Goal: Task Accomplishment & Management: Manage account settings

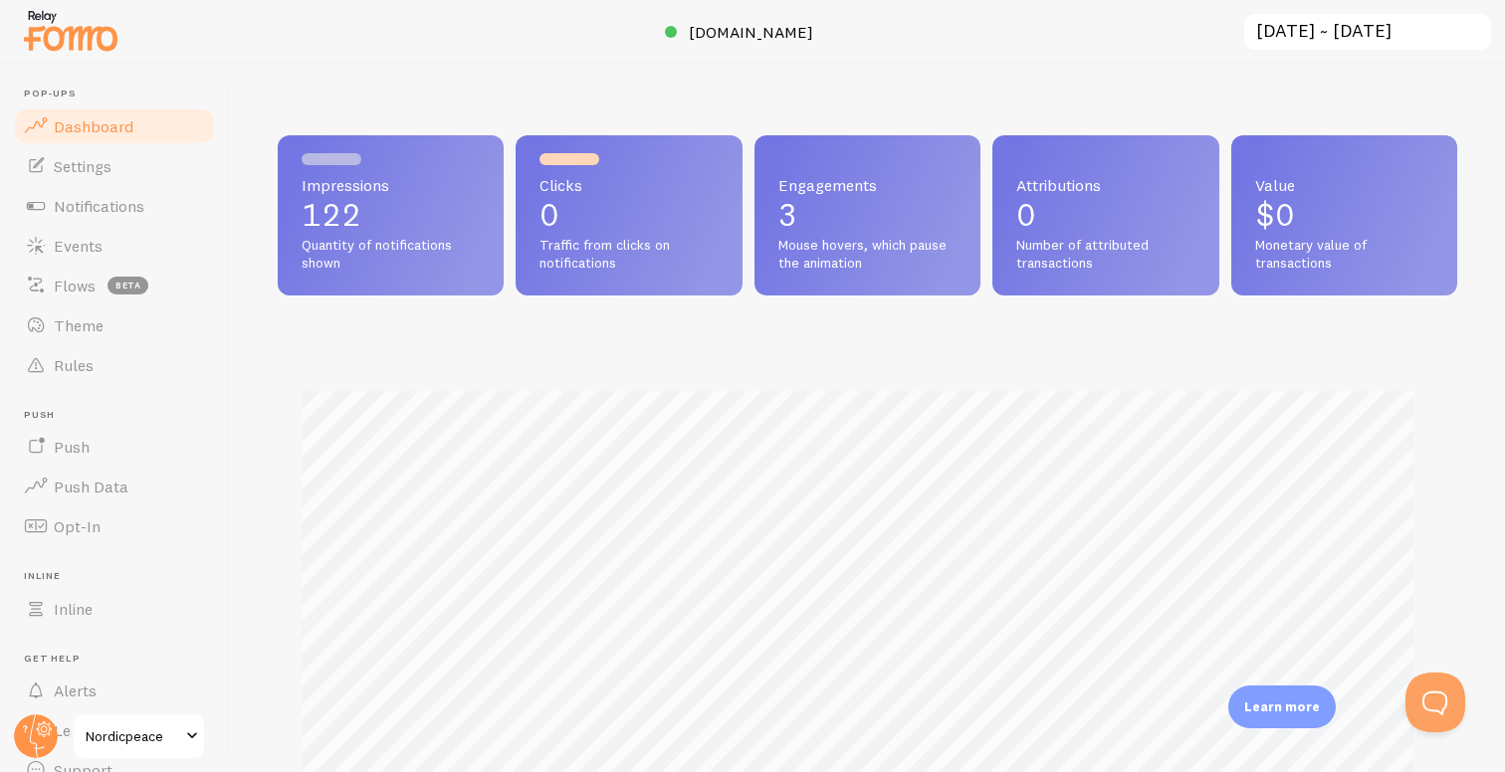
scroll to position [522, 1164]
click at [90, 177] on link "Settings" at bounding box center [114, 166] width 205 height 40
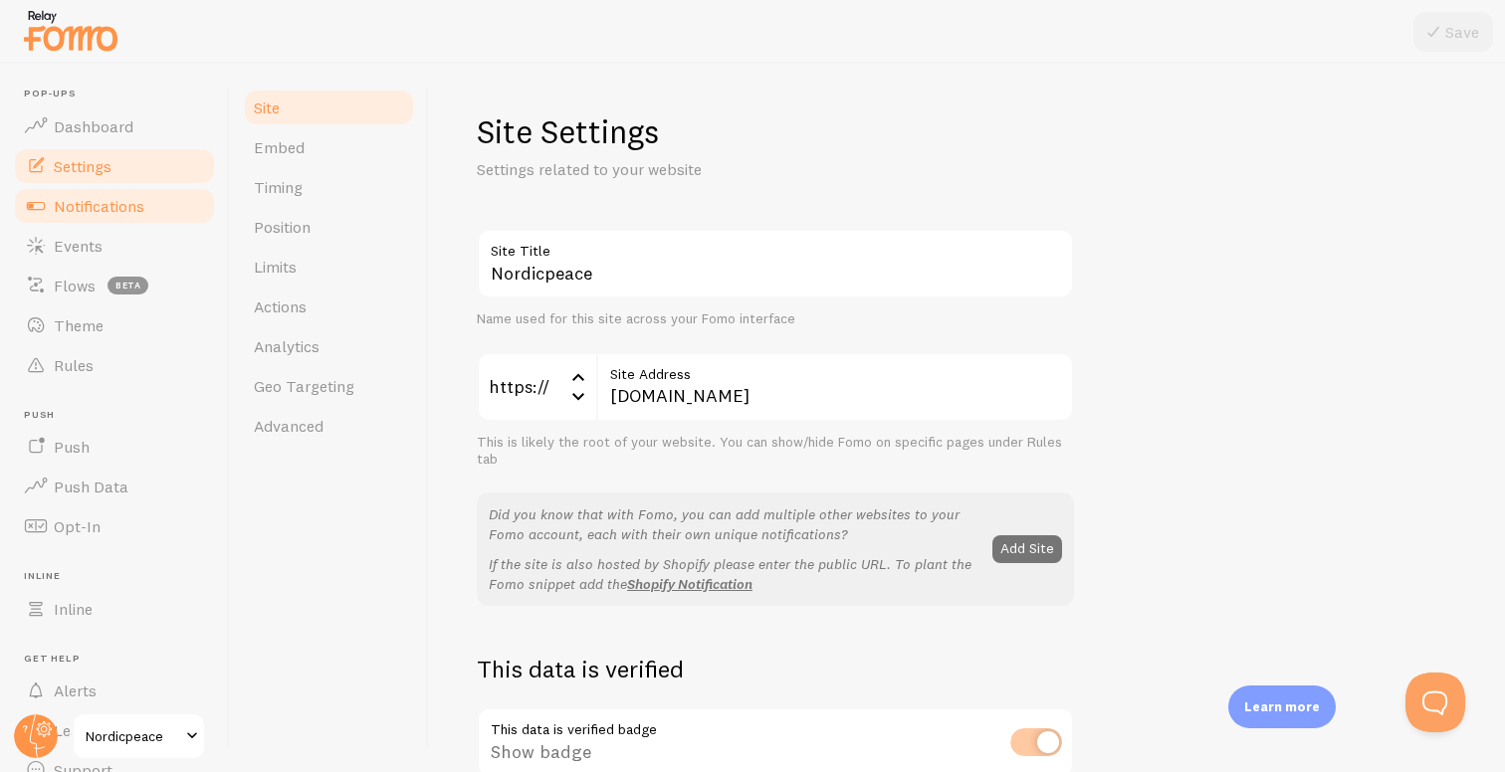
drag, startPoint x: 0, startPoint y: 0, endPoint x: 109, endPoint y: 213, distance: 239.4
click at [109, 213] on span "Notifications" at bounding box center [99, 206] width 91 height 20
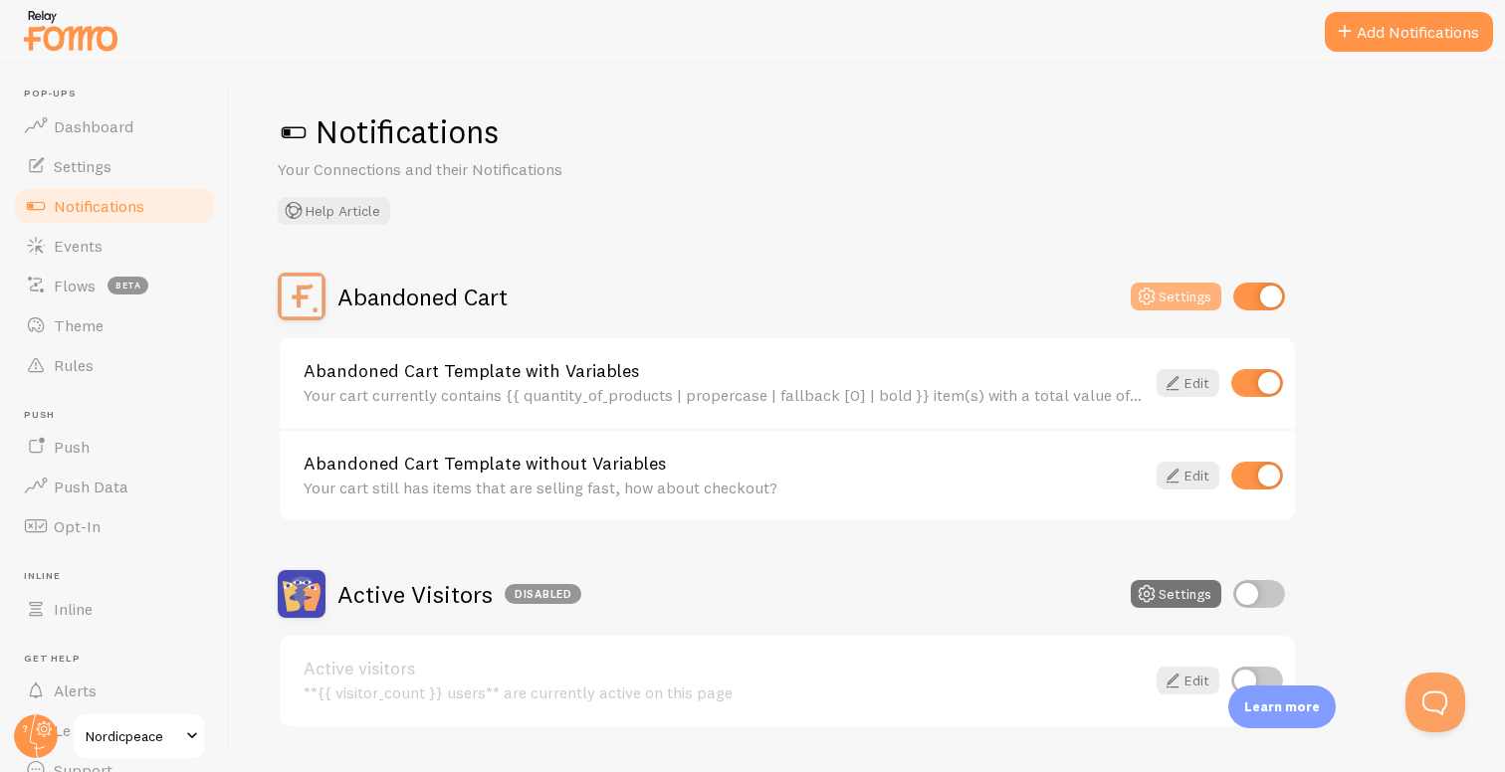
drag, startPoint x: 109, startPoint y: 213, endPoint x: 1192, endPoint y: 297, distance: 1085.9
click at [1192, 297] on button "Settings" at bounding box center [1175, 297] width 91 height 28
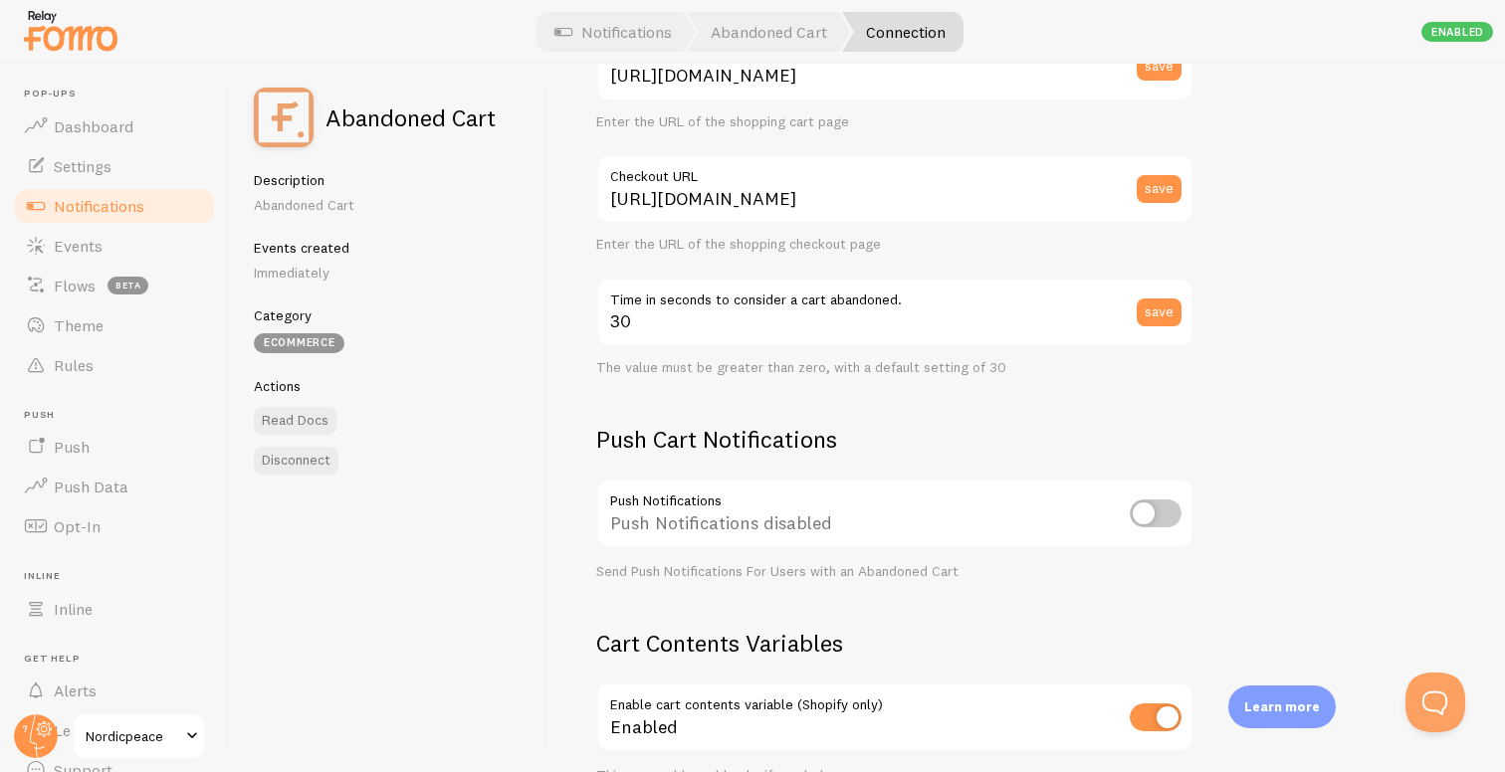
scroll to position [263, 0]
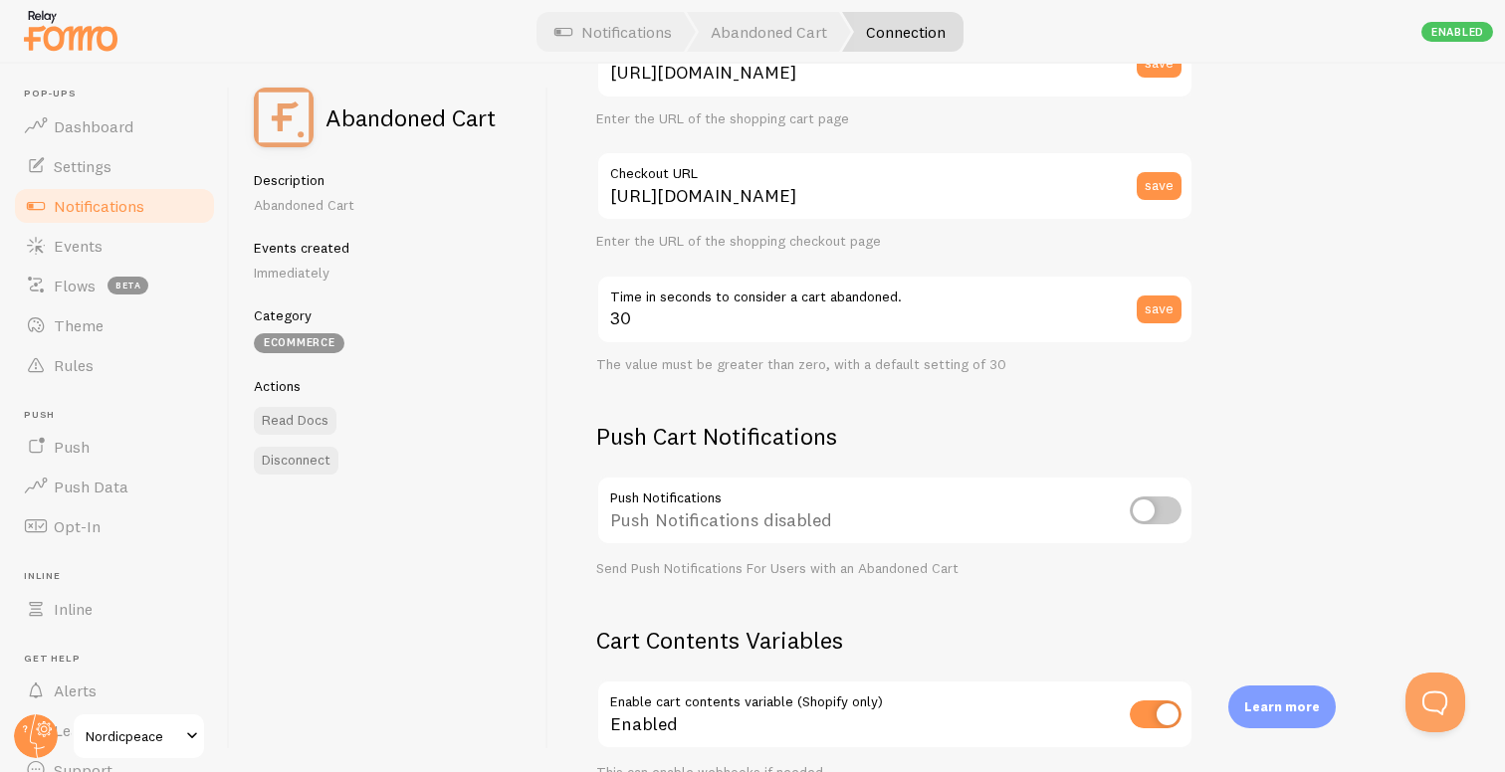
drag, startPoint x: 1192, startPoint y: 297, endPoint x: 1154, endPoint y: 514, distance: 221.2
click at [1154, 514] on input "checkbox" at bounding box center [1155, 511] width 52 height 28
checkbox input "true"
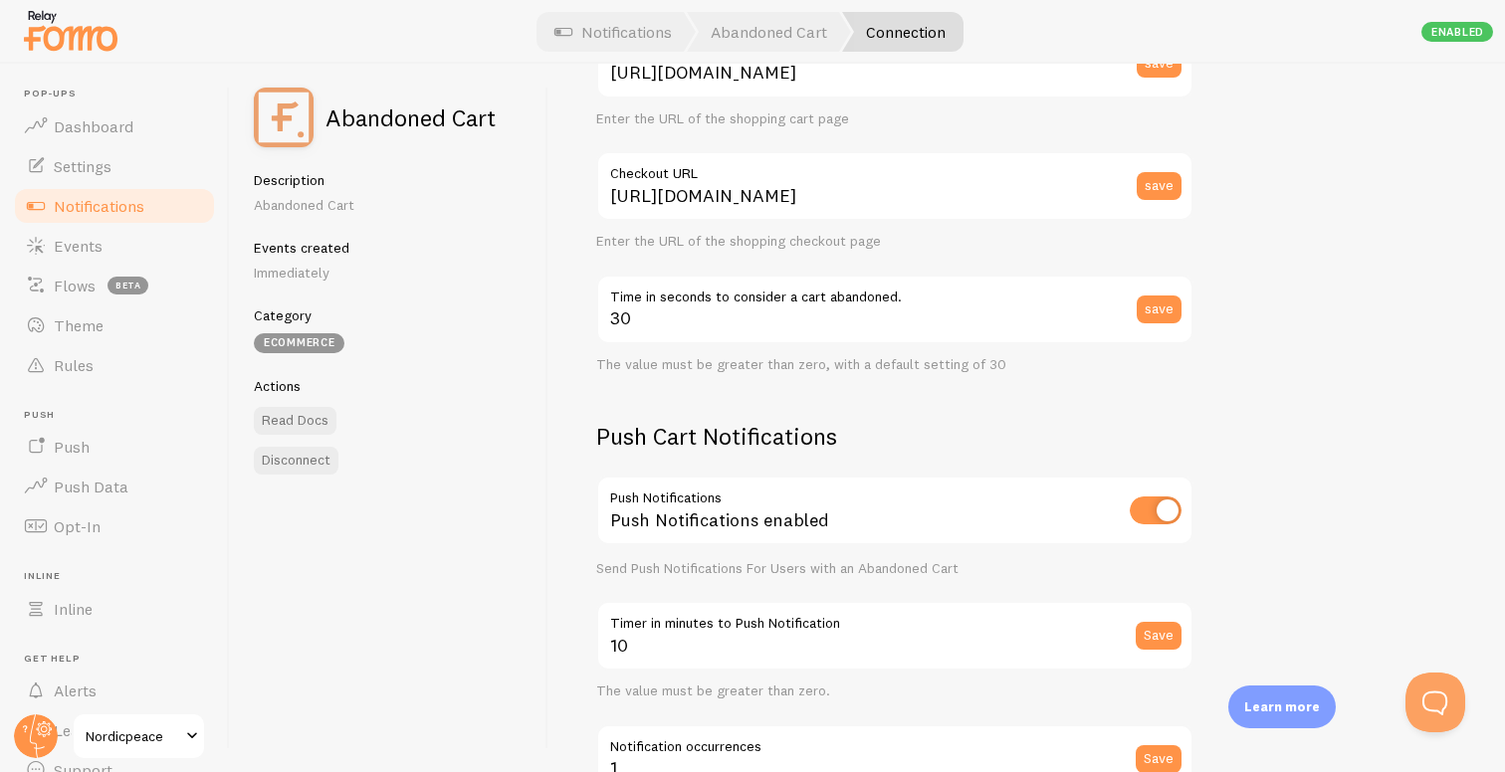
type input "3"
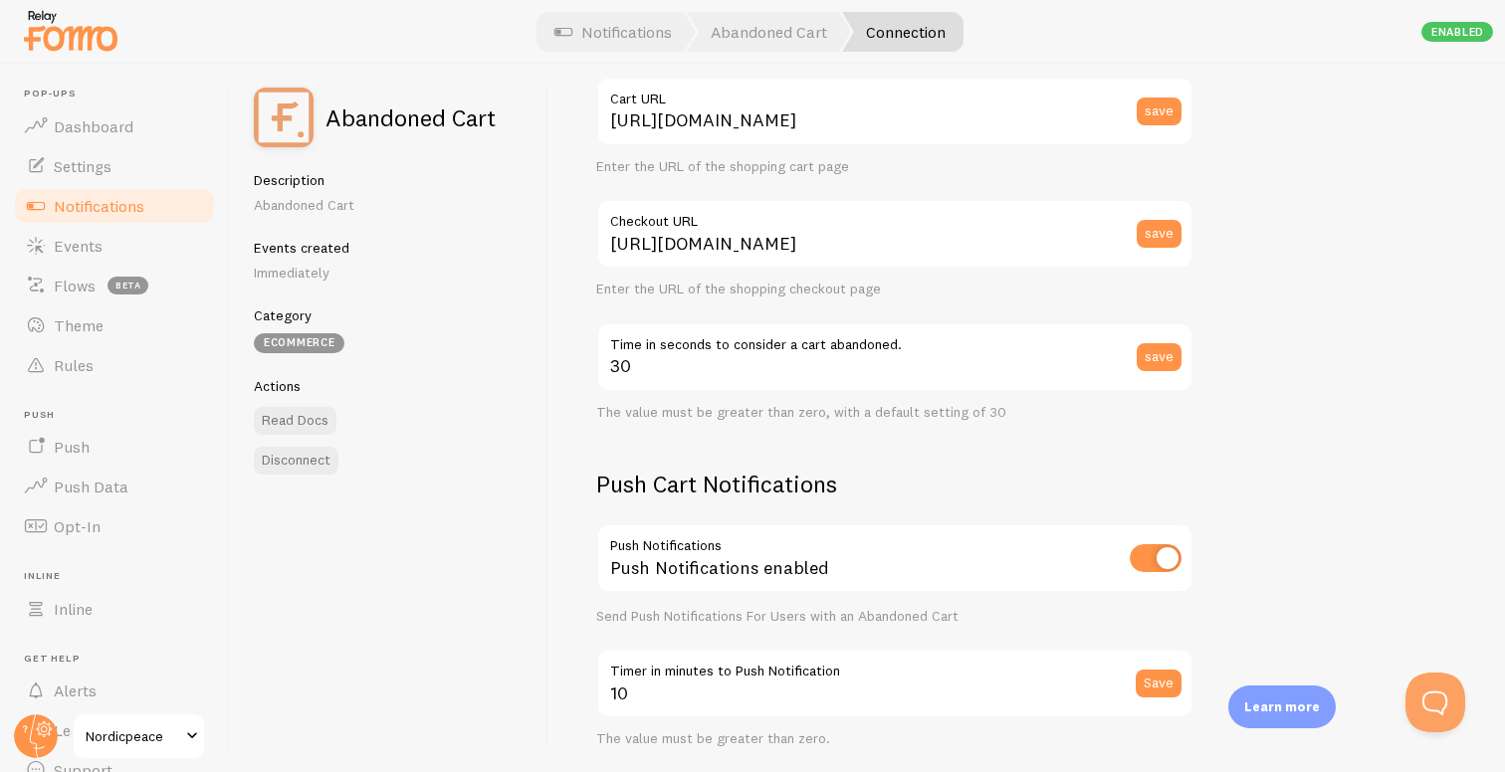
scroll to position [0, 0]
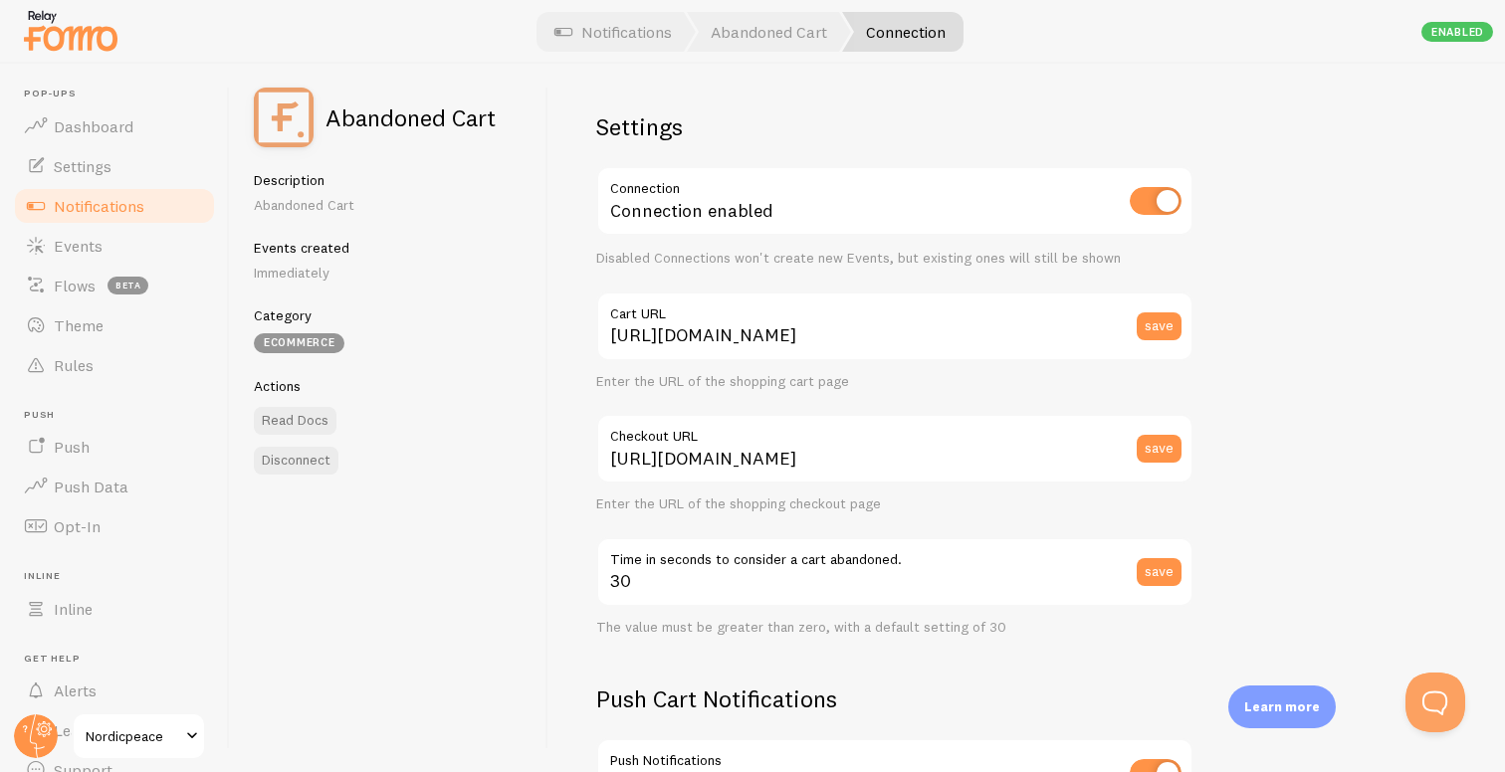
click at [110, 476] on link "Push Data" at bounding box center [114, 487] width 205 height 40
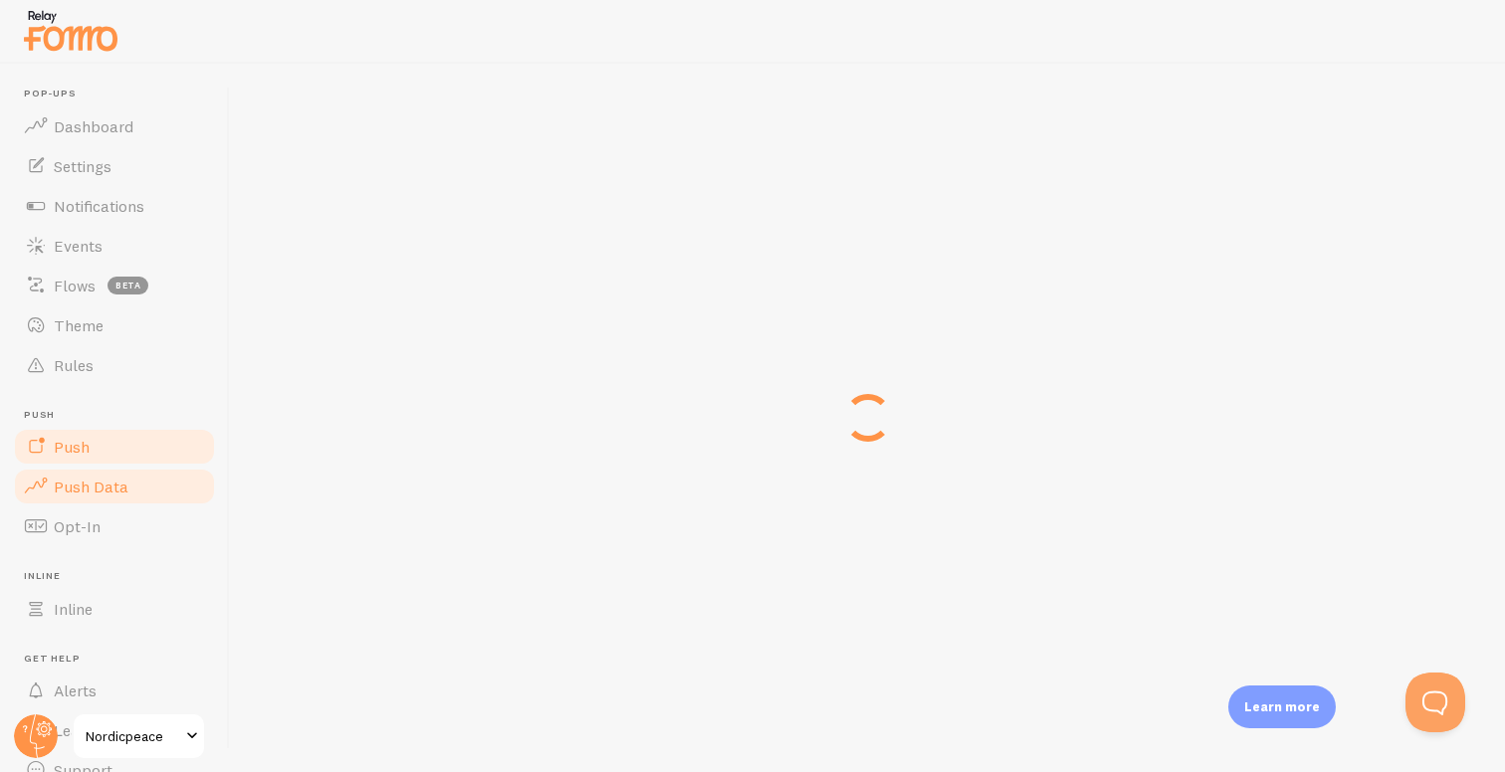
drag, startPoint x: 1154, startPoint y: 514, endPoint x: 125, endPoint y: 446, distance: 1031.2
click at [125, 446] on link "Push" at bounding box center [114, 447] width 205 height 40
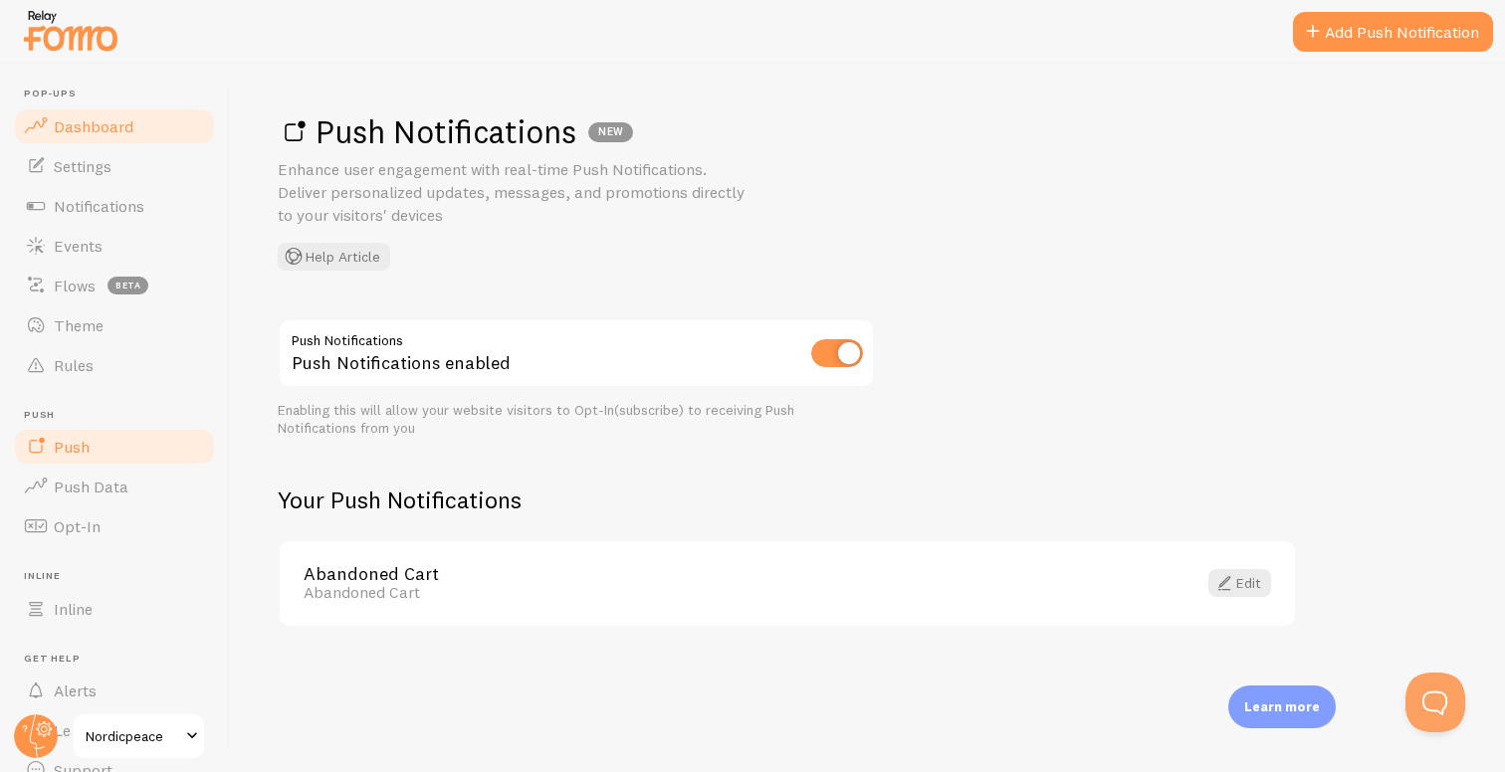
click at [121, 128] on span "Dashboard" at bounding box center [94, 126] width 80 height 20
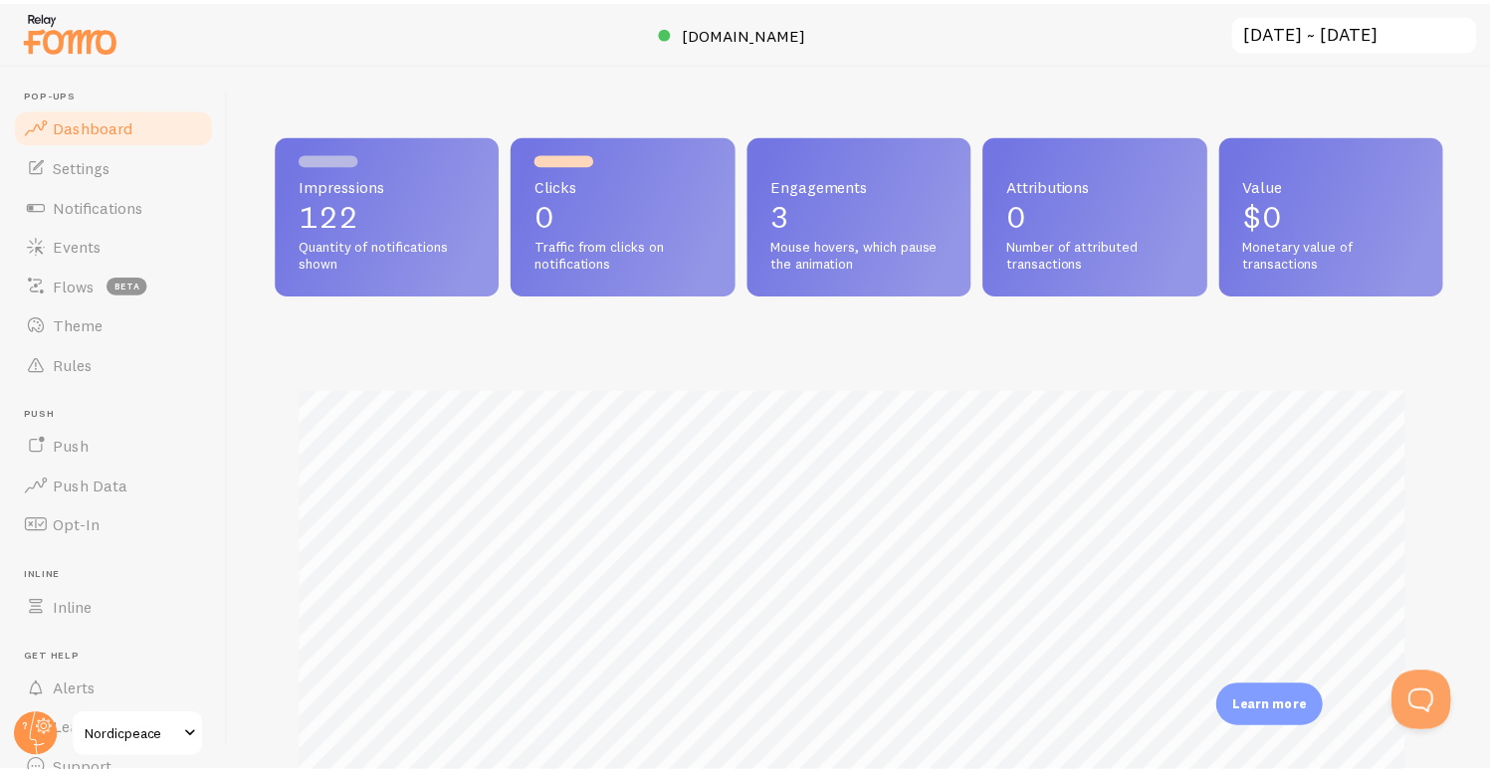
scroll to position [90, 0]
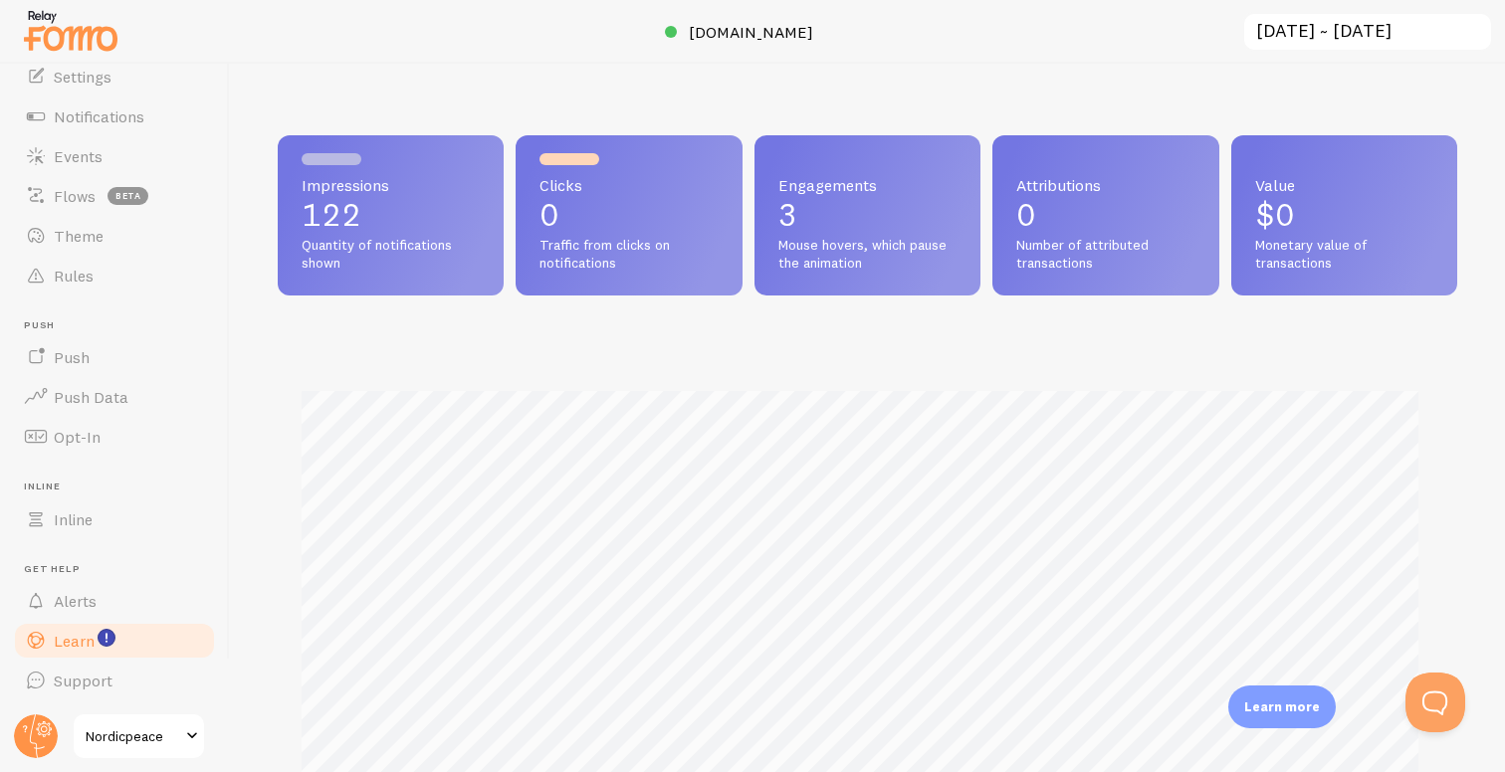
click at [81, 642] on span "Learn" at bounding box center [74, 641] width 41 height 20
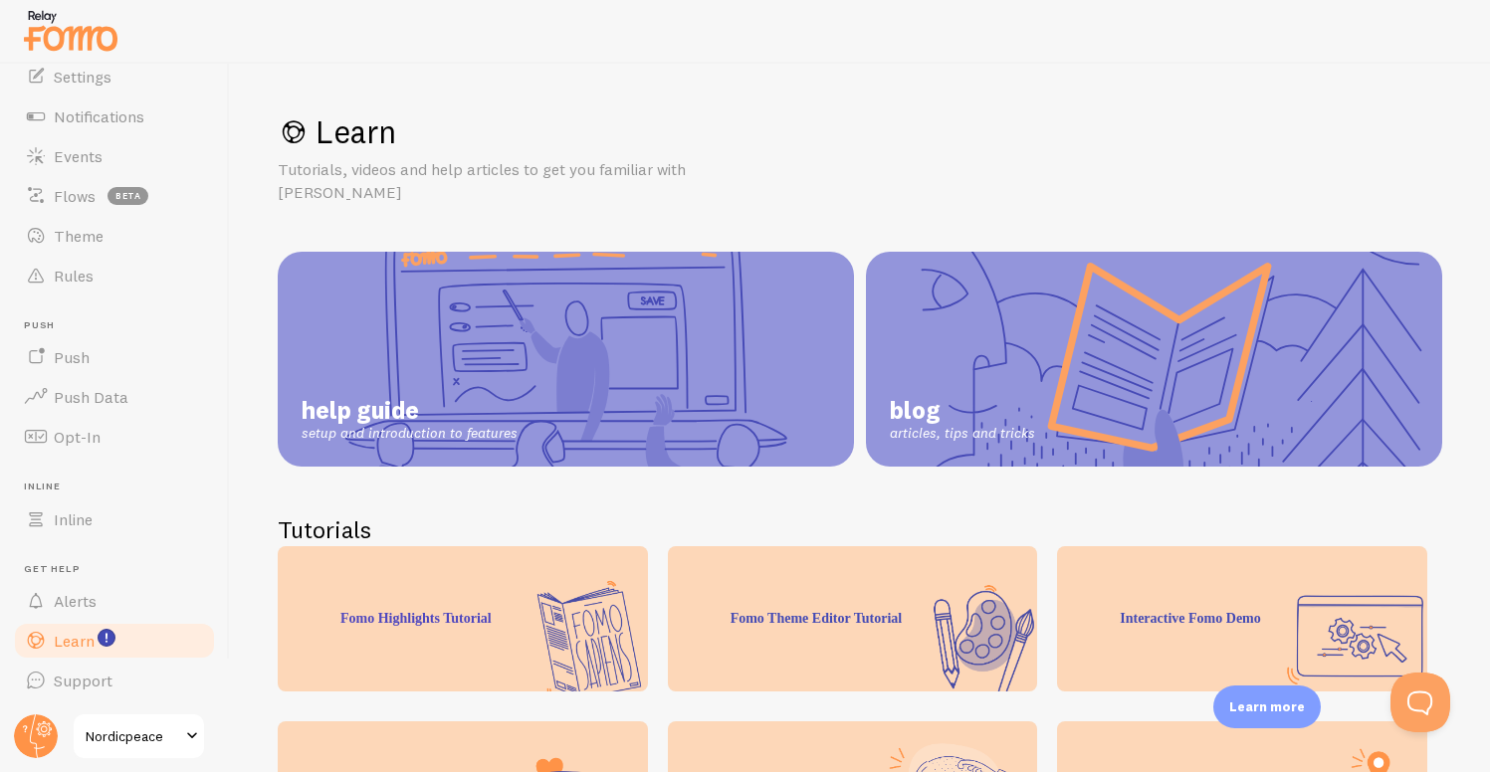
click at [696, 349] on link "help guide setup and introduction to features" at bounding box center [566, 359] width 576 height 215
click at [124, 121] on span "Notifications" at bounding box center [99, 116] width 91 height 20
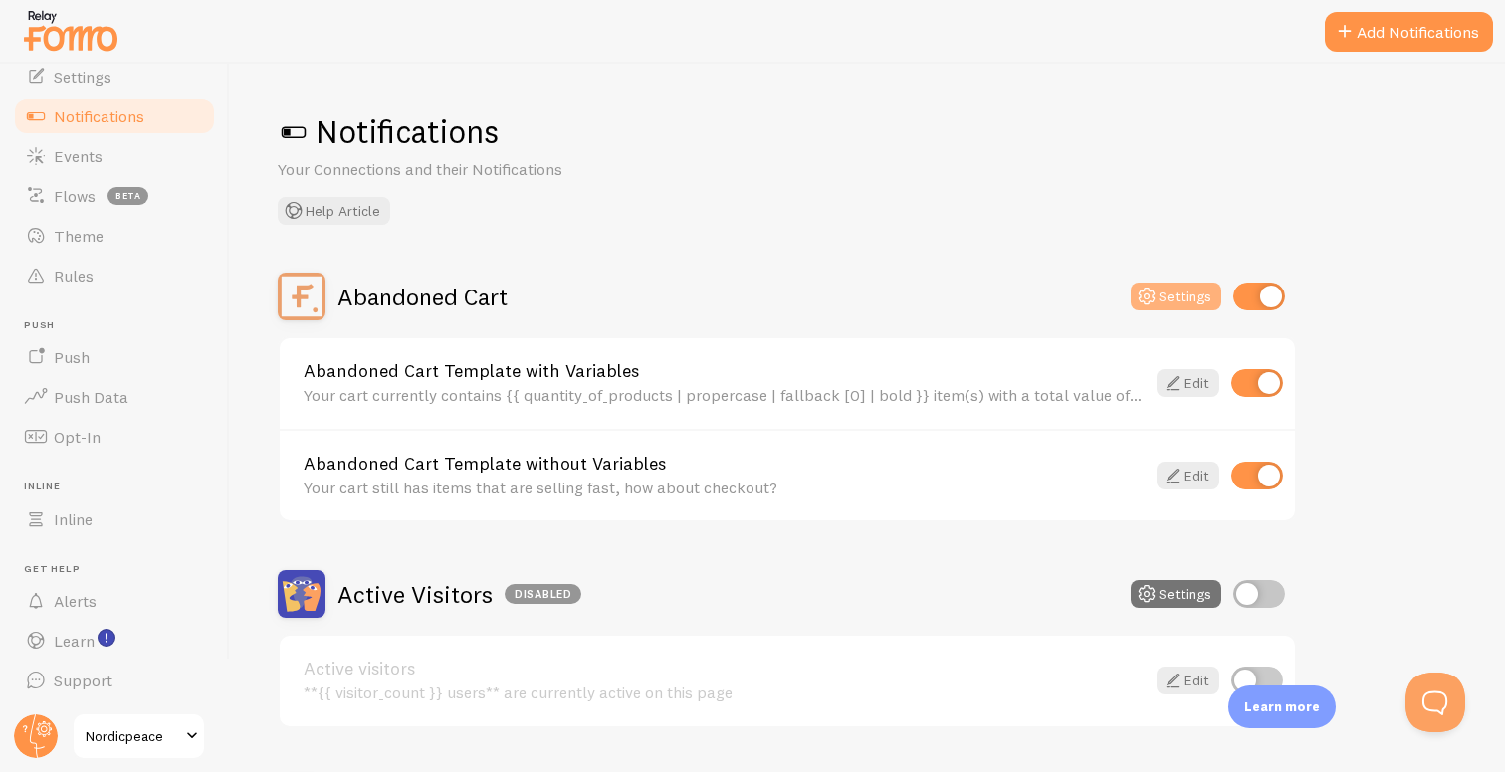
click at [1154, 290] on icon at bounding box center [1146, 297] width 24 height 24
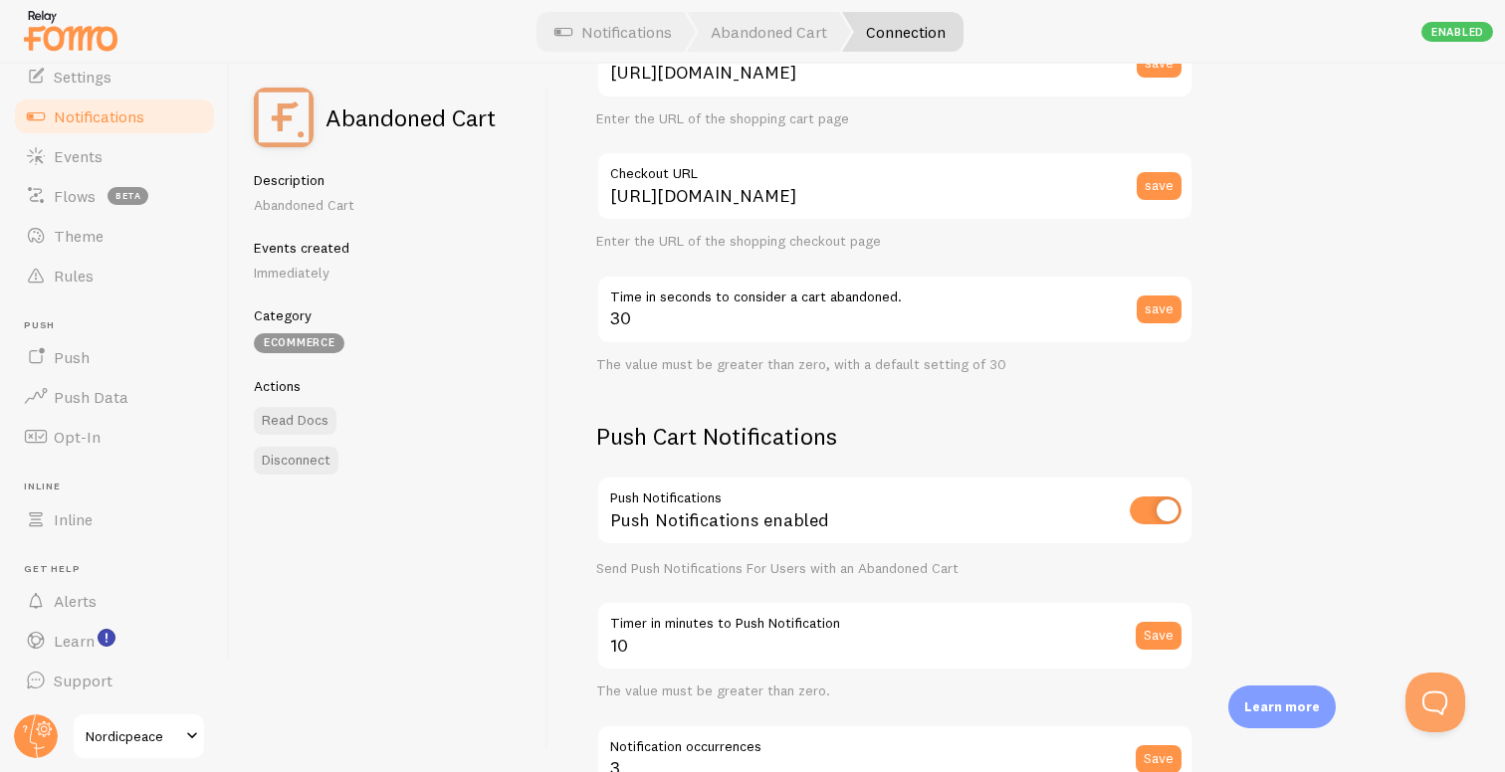
scroll to position [264, 0]
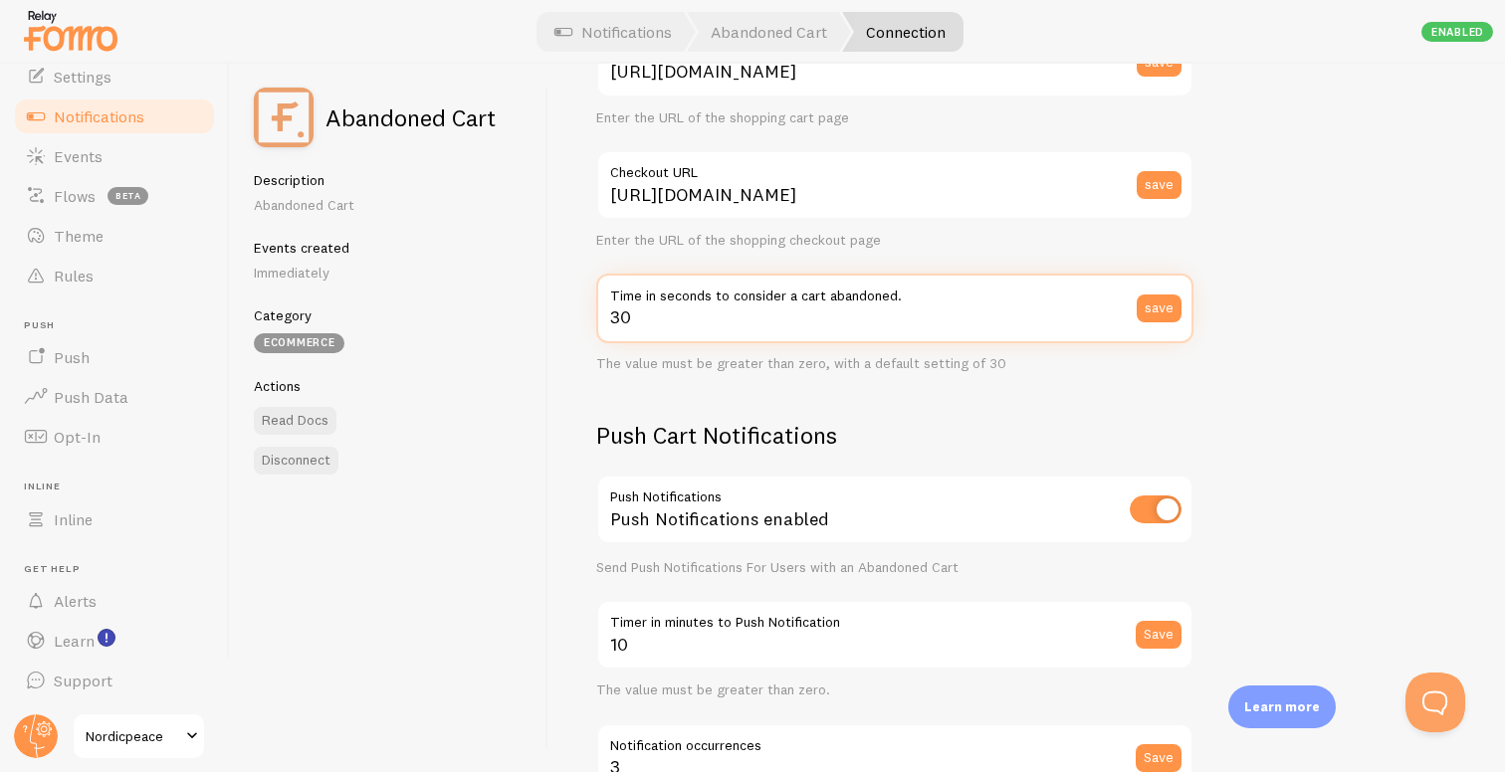
click at [949, 334] on input "30" at bounding box center [894, 309] width 597 height 70
type input "3"
type input "5"
click at [1159, 311] on button "save" at bounding box center [1158, 309] width 45 height 28
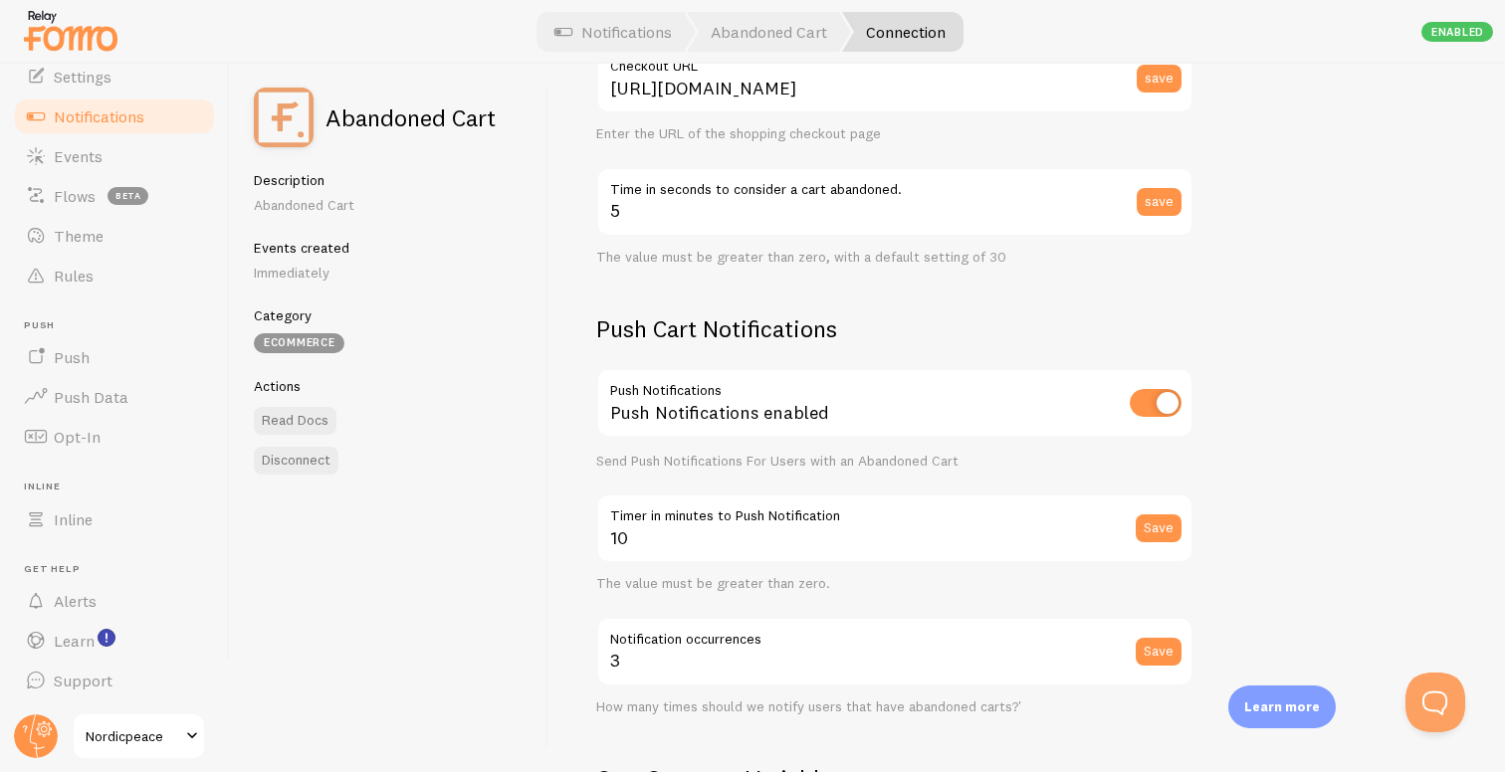
scroll to position [382, 0]
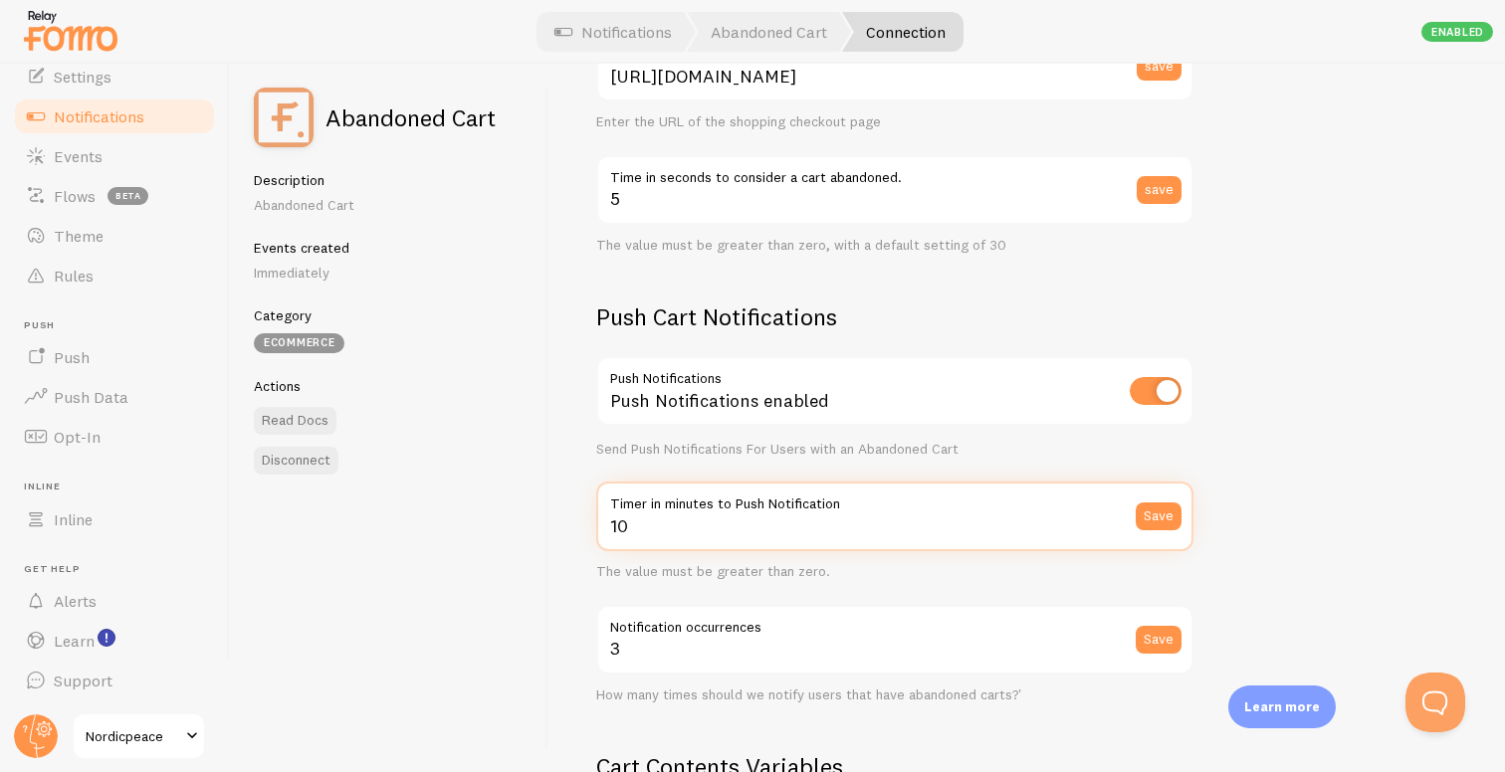
click at [685, 525] on input "10" at bounding box center [894, 517] width 597 height 70
type input "1"
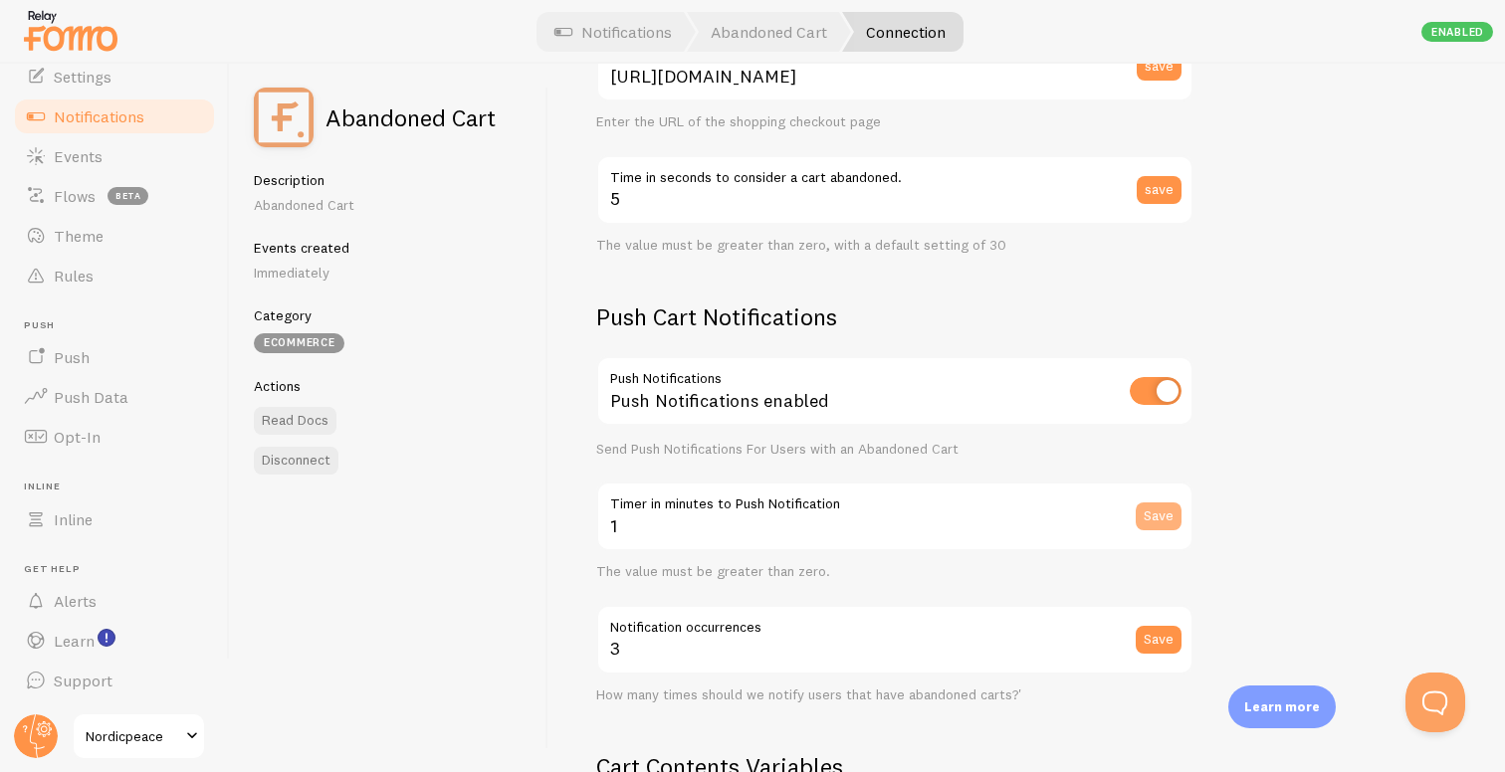
click at [1142, 514] on button "Save" at bounding box center [1158, 517] width 46 height 28
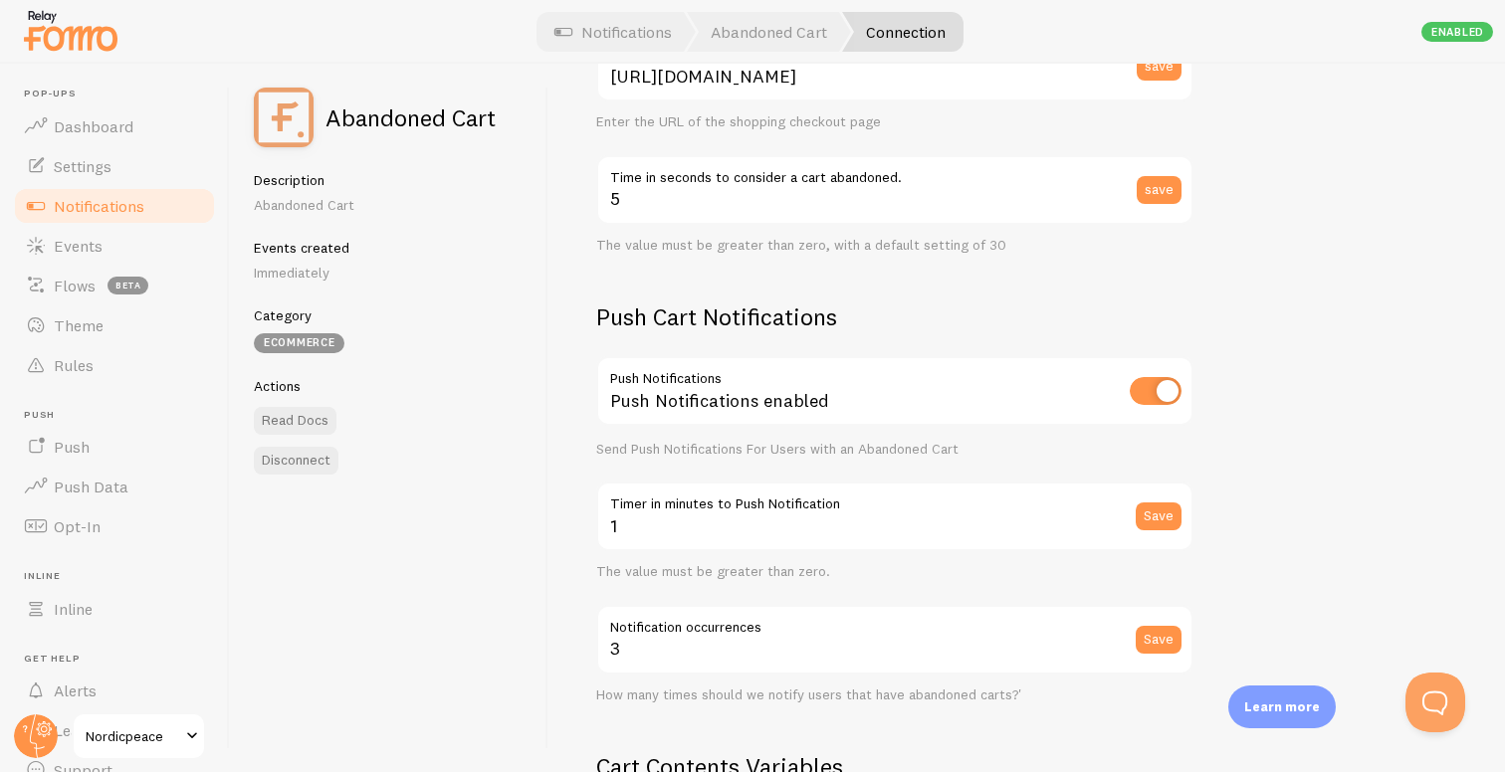
click at [128, 196] on span "Notifications" at bounding box center [99, 206] width 91 height 20
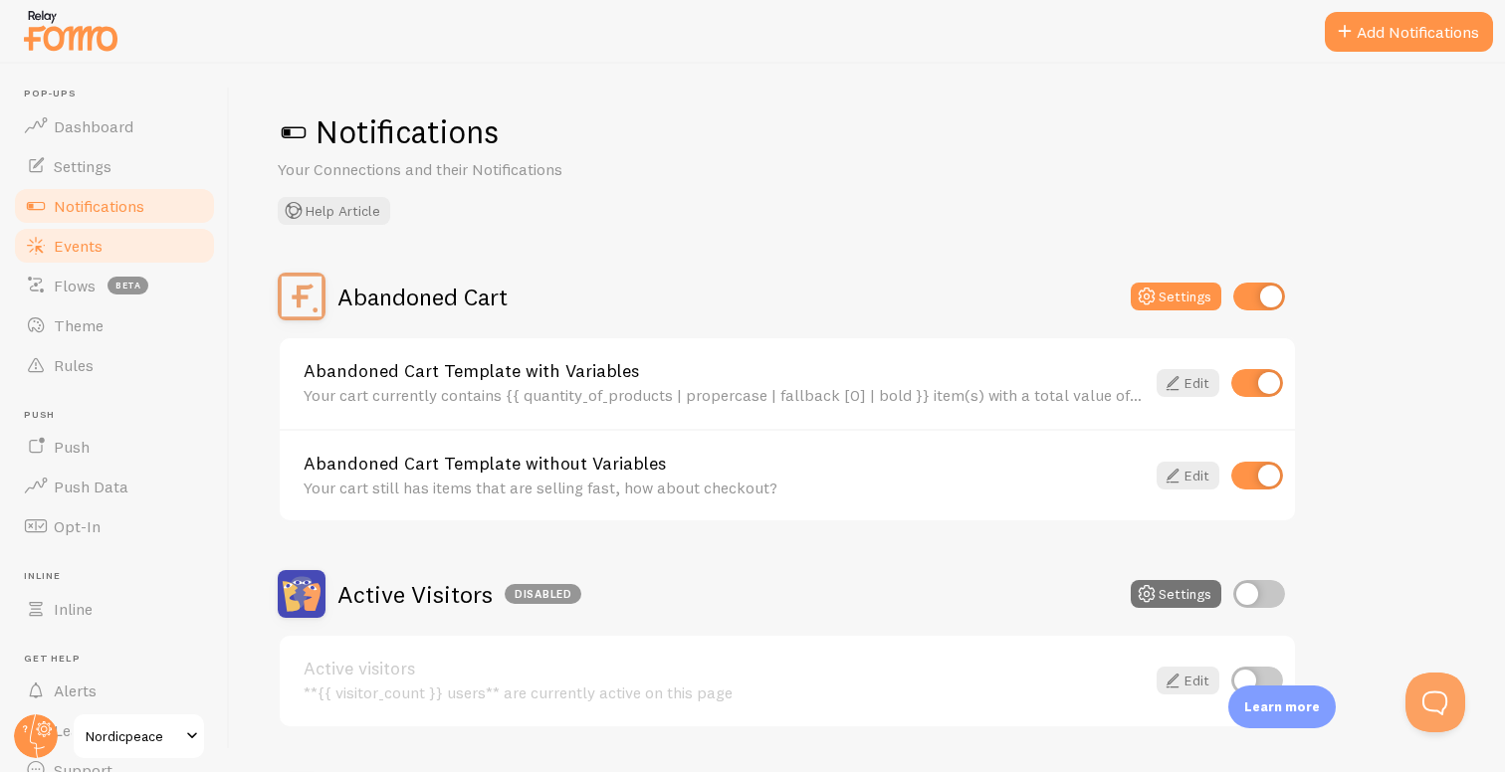
click at [119, 250] on link "Events" at bounding box center [114, 246] width 205 height 40
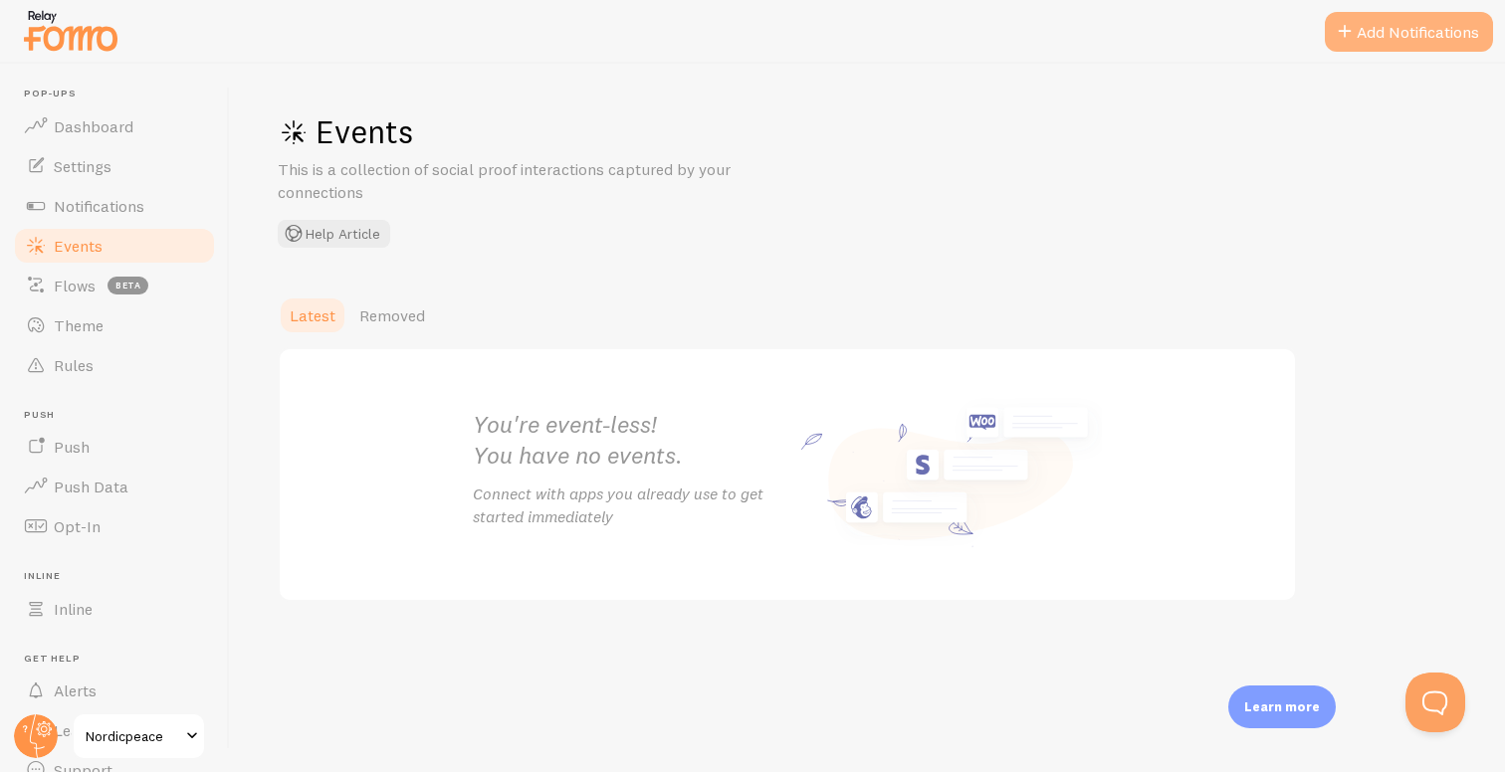
click at [1336, 29] on span at bounding box center [1344, 32] width 24 height 24
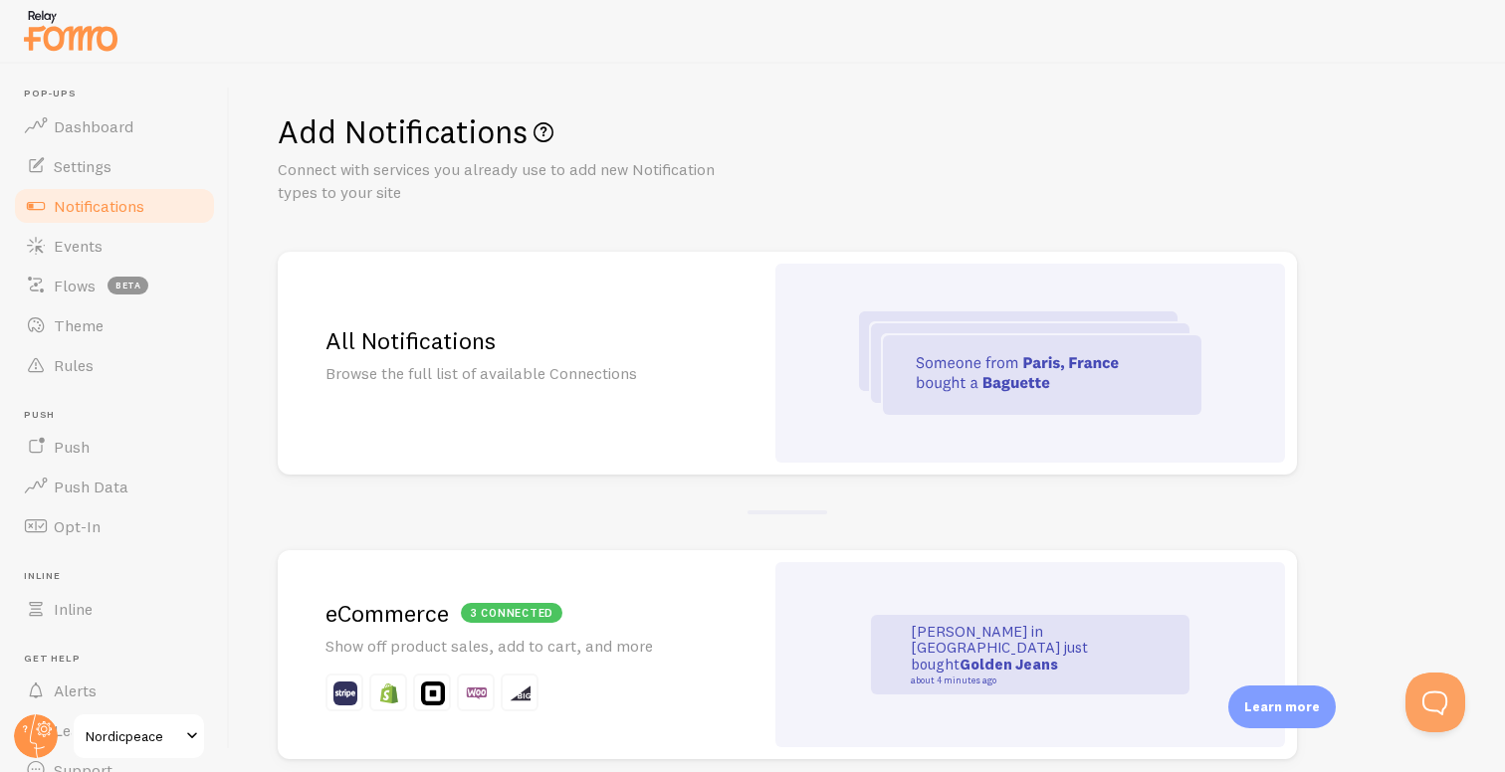
scroll to position [78, 0]
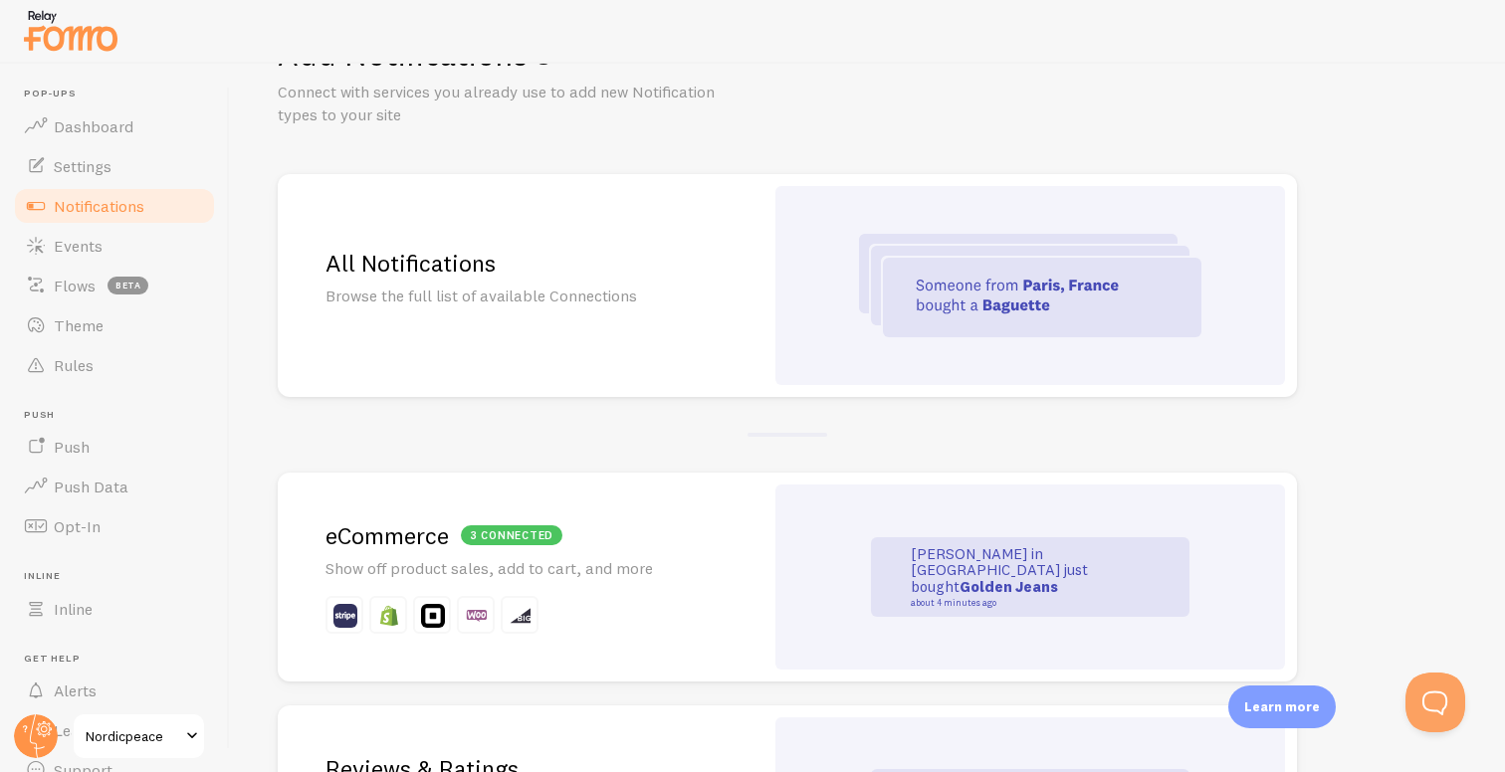
click at [672, 537] on h2 "3 connected eCommerce" at bounding box center [520, 535] width 390 height 31
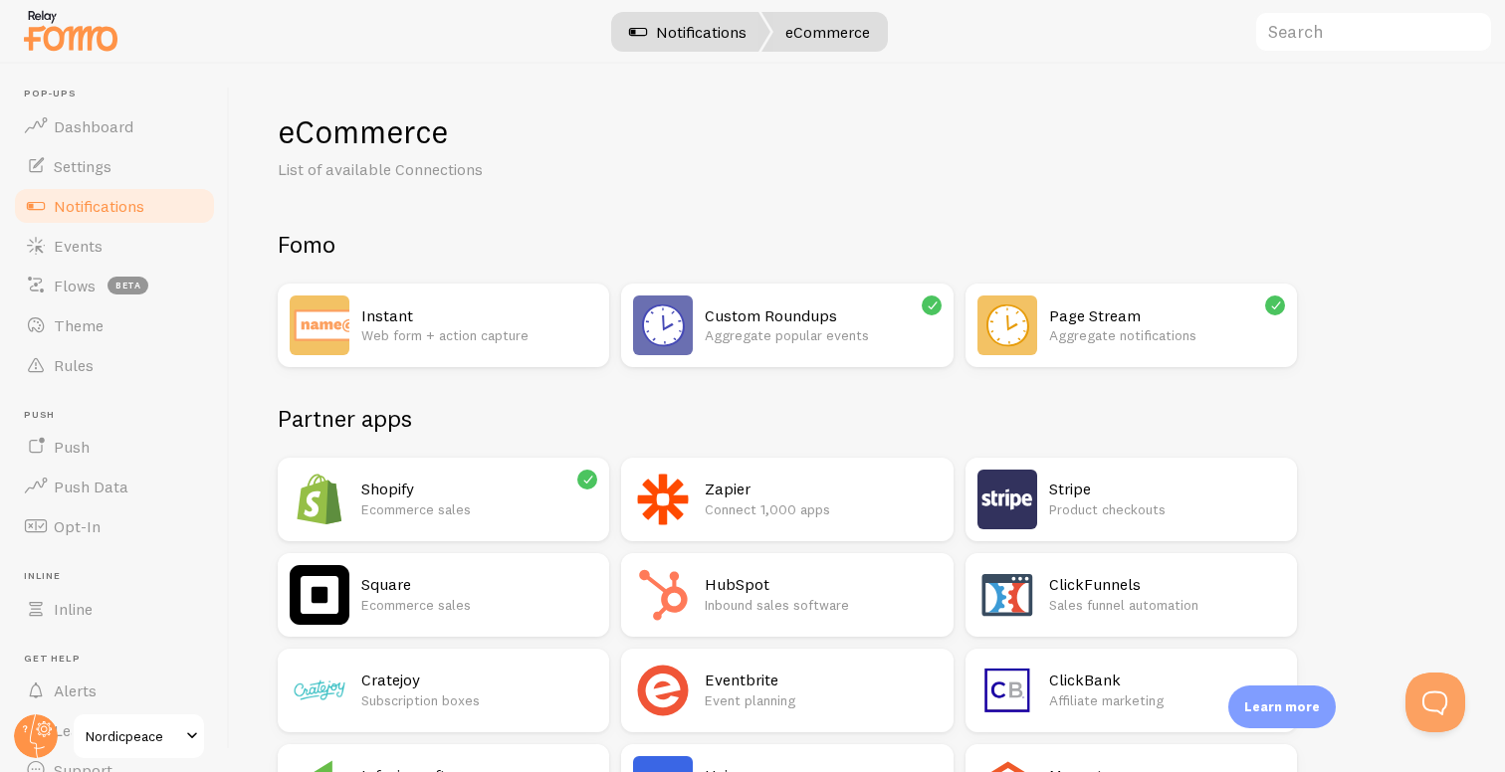
click at [707, 50] on link "Notifications" at bounding box center [687, 32] width 165 height 40
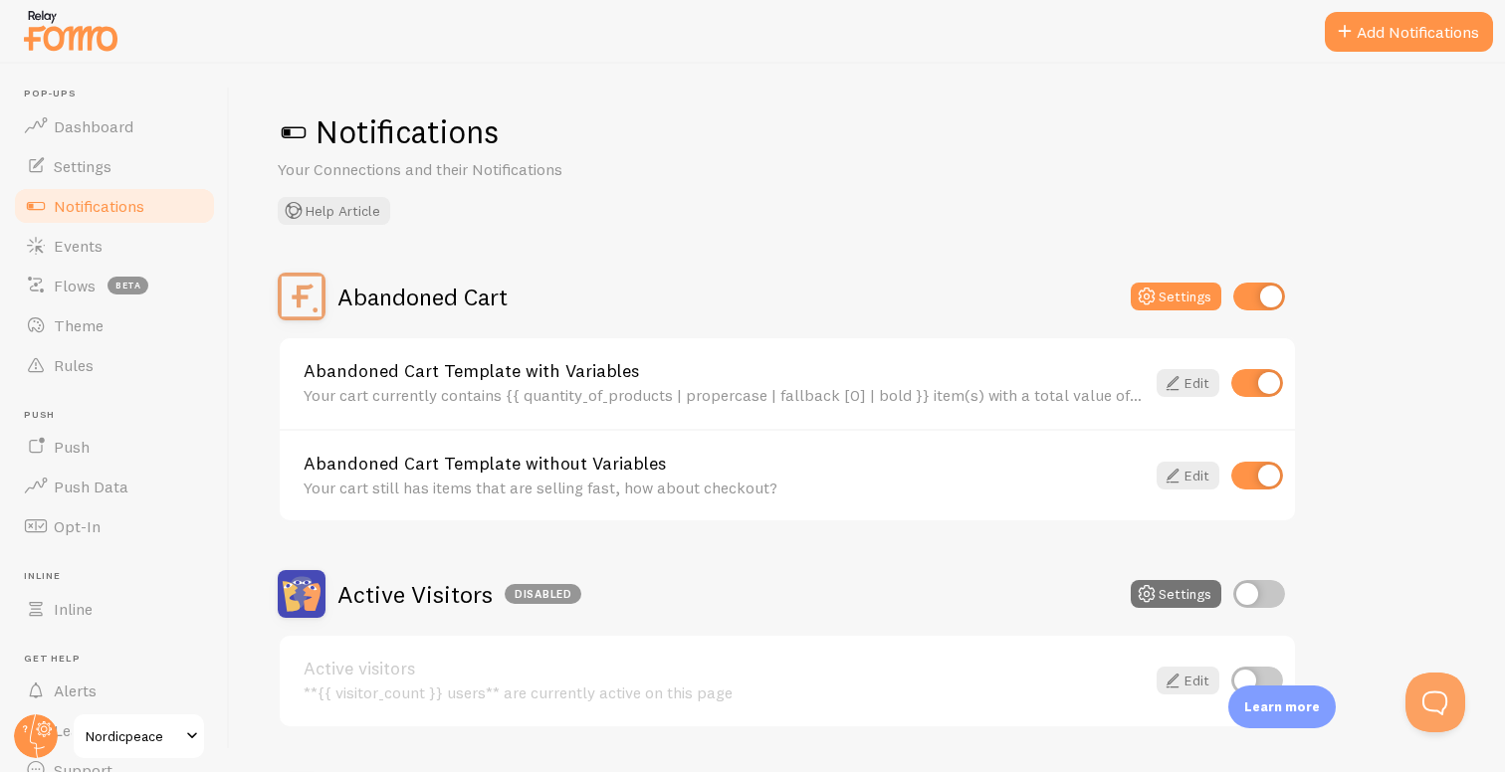
click at [119, 201] on span "Notifications" at bounding box center [99, 206] width 91 height 20
click at [123, 168] on link "Settings" at bounding box center [114, 166] width 205 height 40
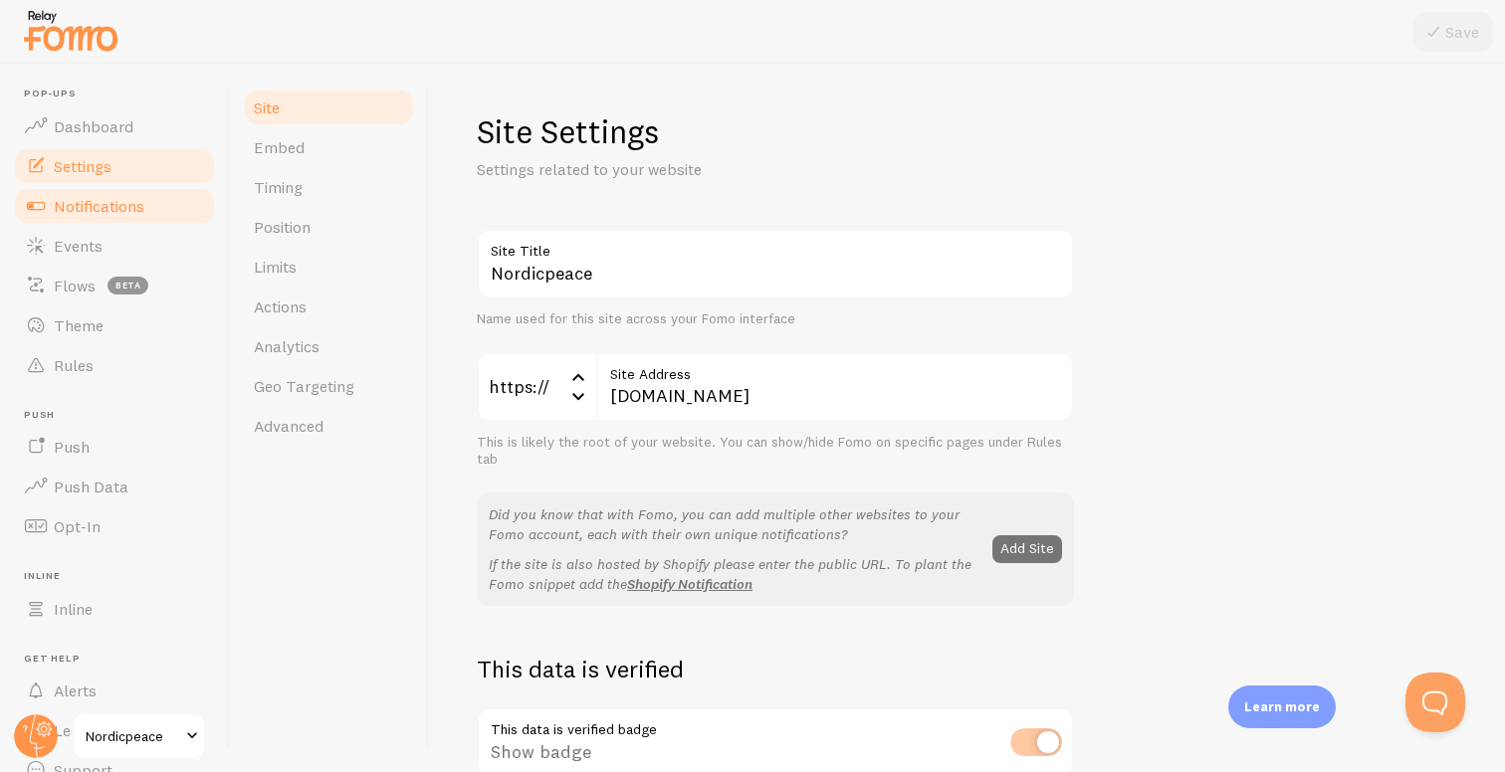
click at [117, 219] on link "Notifications" at bounding box center [114, 206] width 205 height 40
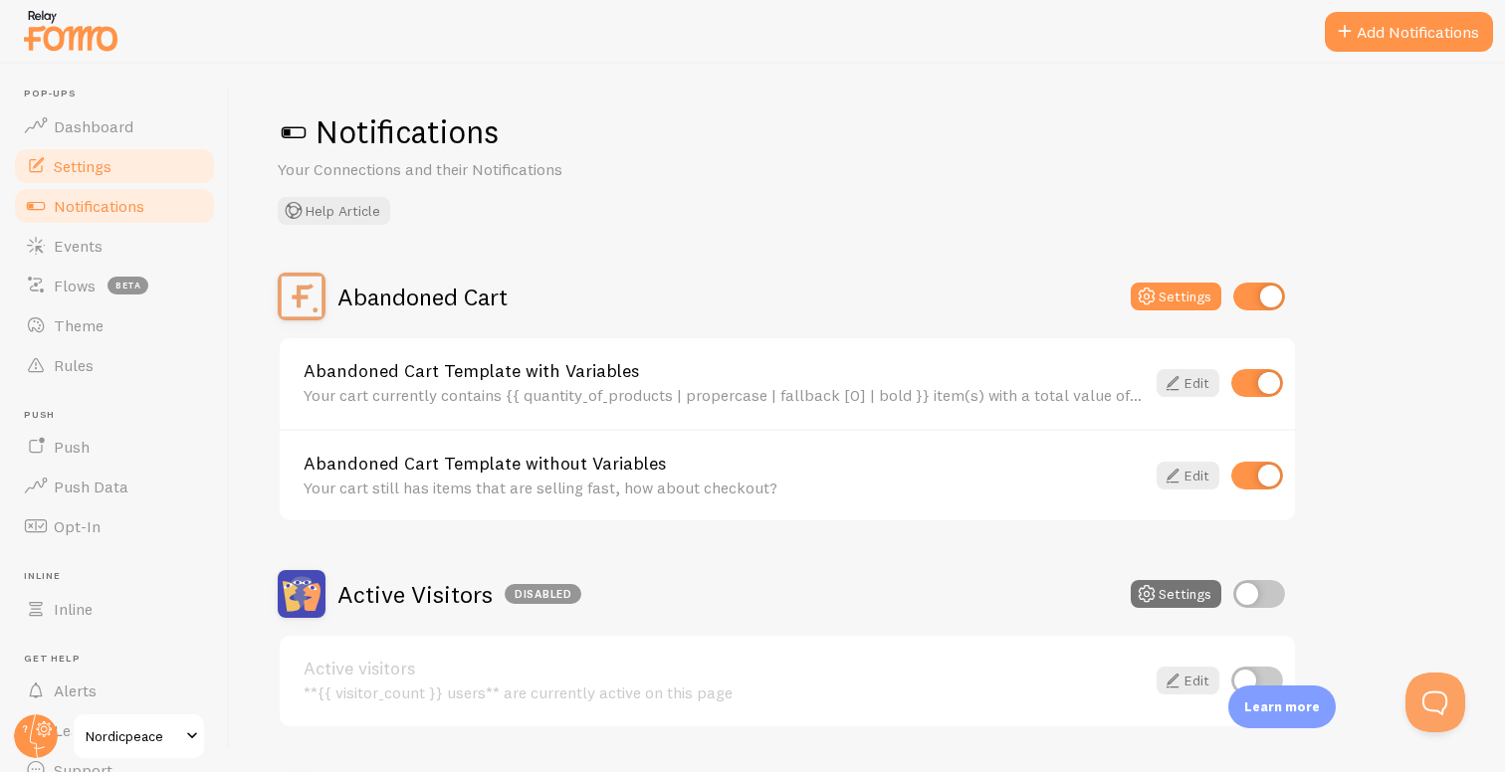
click at [152, 179] on link "Settings" at bounding box center [114, 166] width 205 height 40
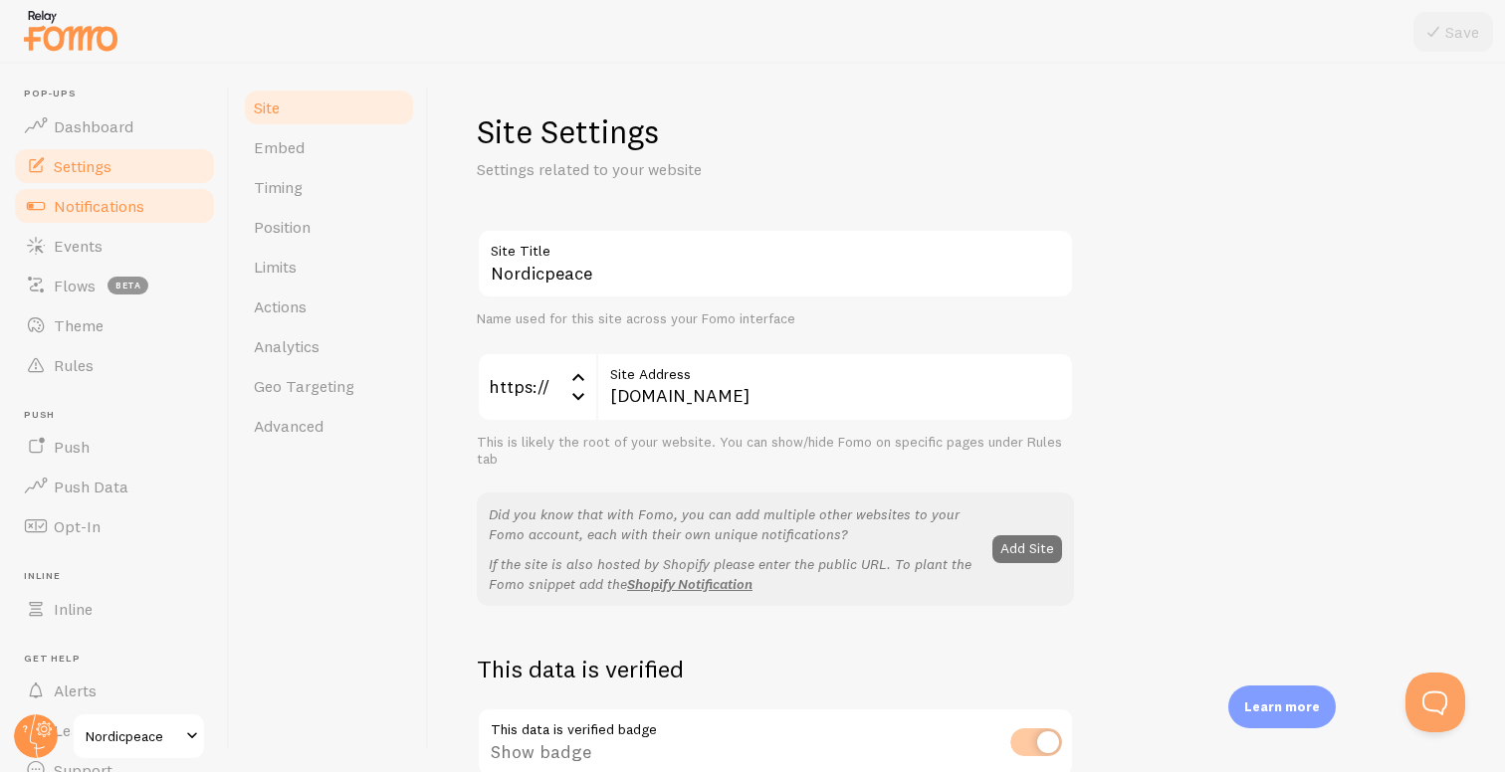
click at [126, 215] on link "Notifications" at bounding box center [114, 206] width 205 height 40
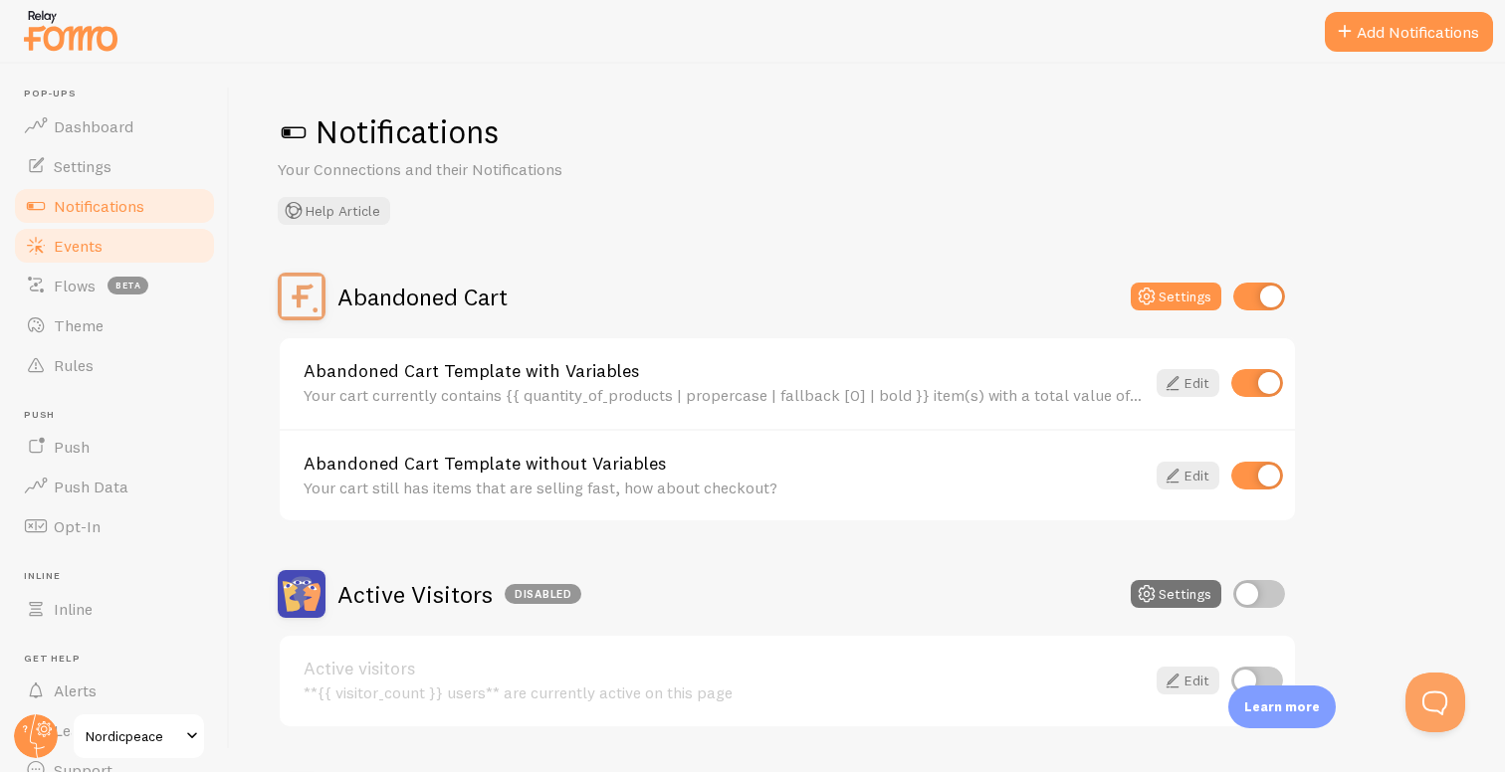
click at [78, 262] on link "Events" at bounding box center [114, 246] width 205 height 40
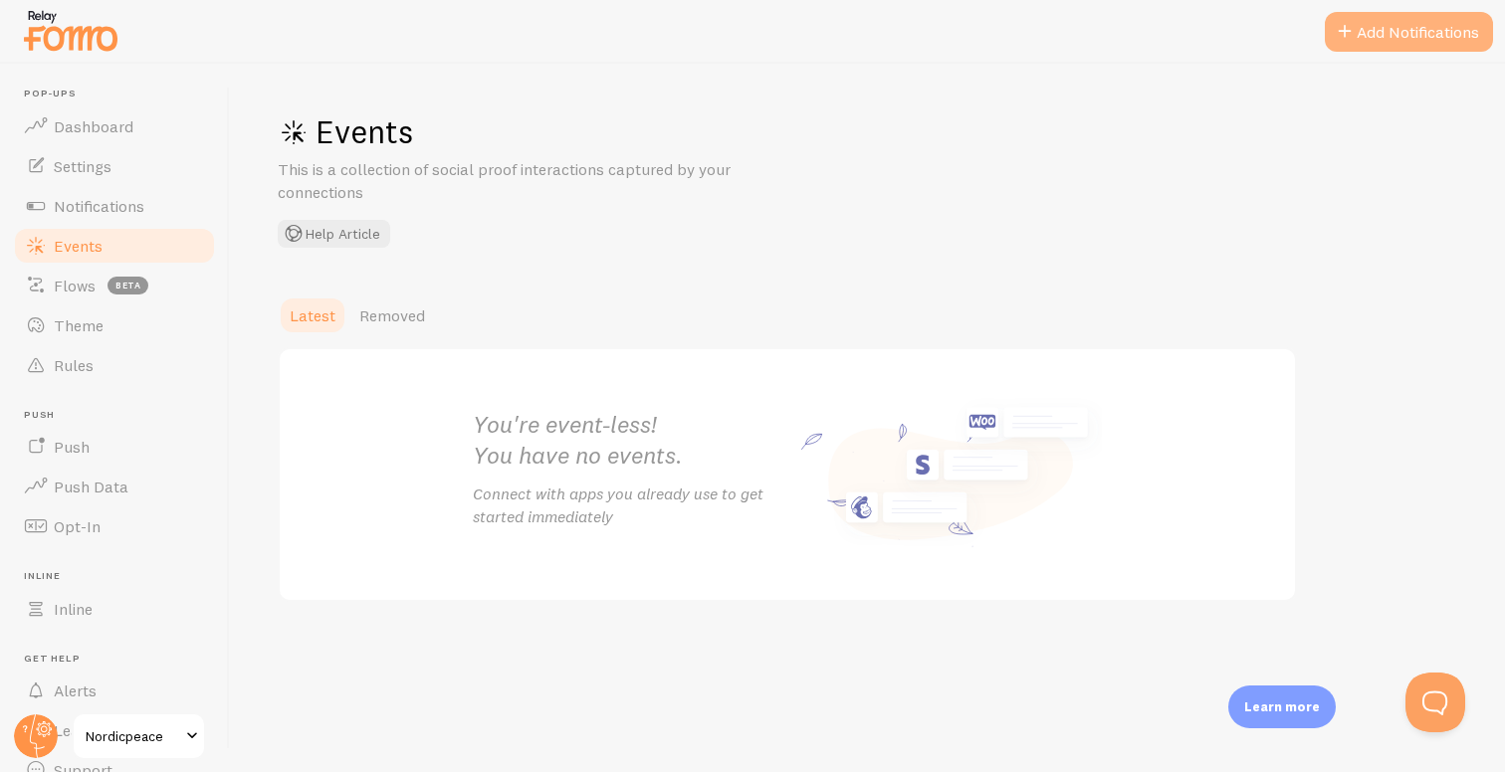
click at [1325, 37] on button "Add Notifications" at bounding box center [1408, 32] width 168 height 40
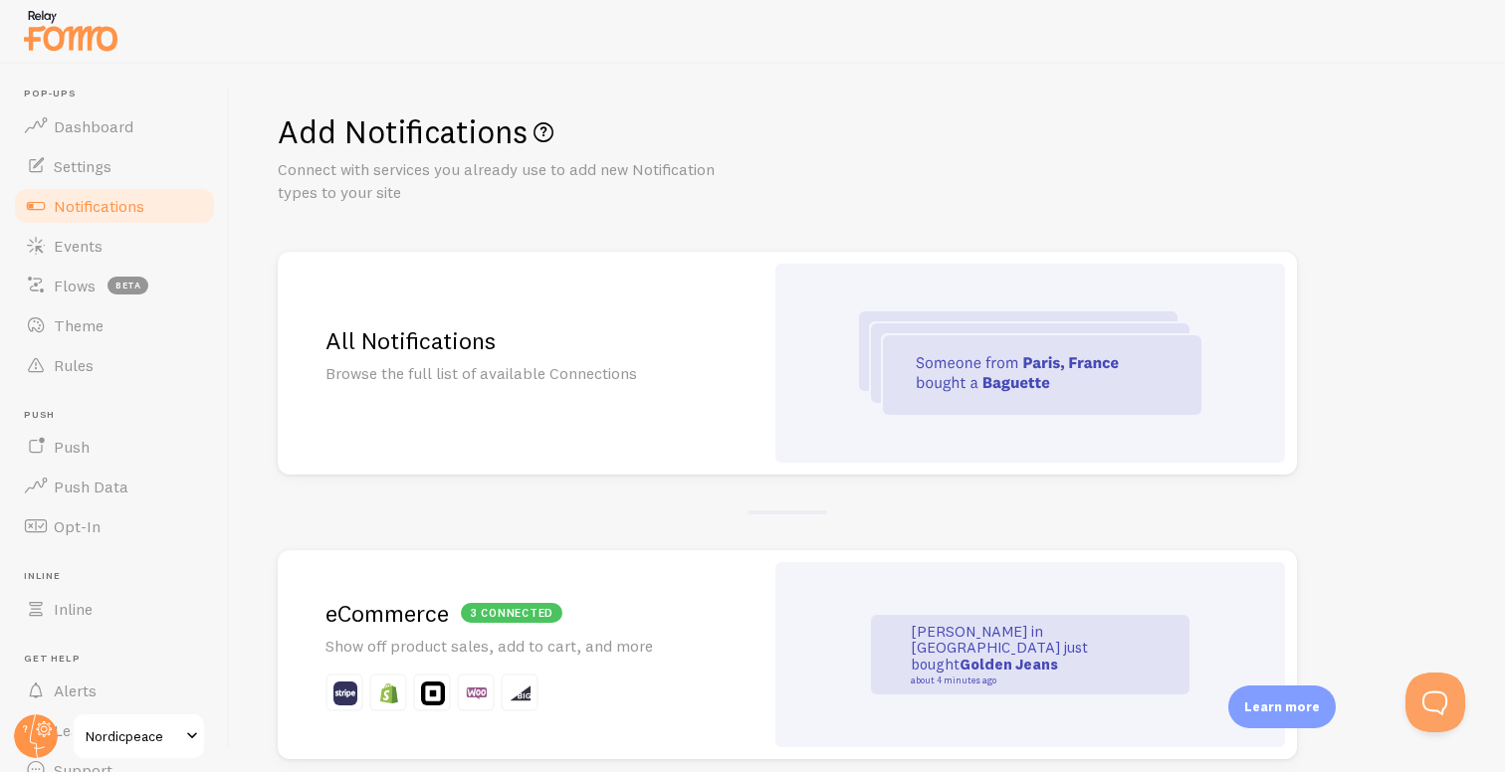
click at [691, 402] on div "All Notifications Browse the full list of available Connections" at bounding box center [521, 363] width 486 height 223
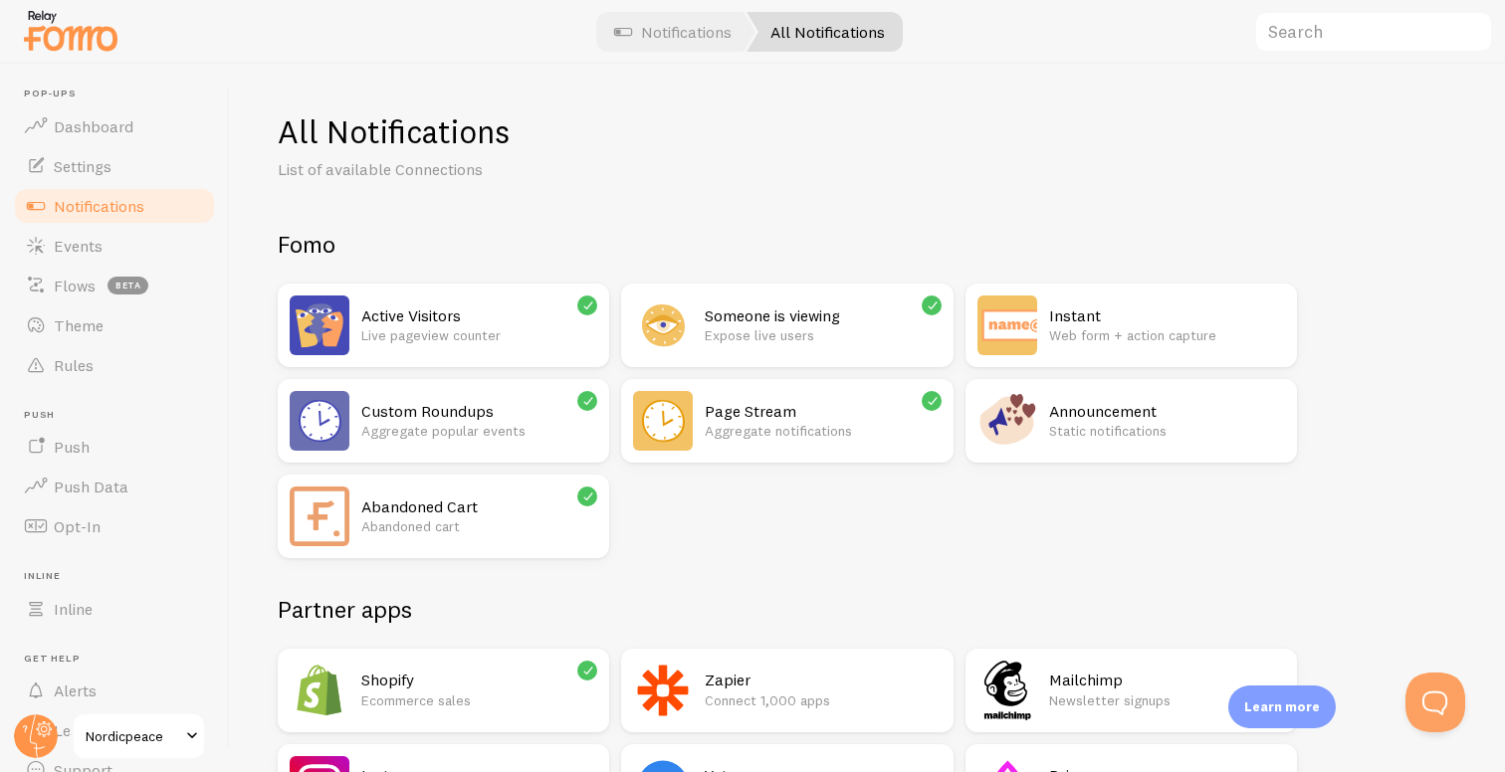
click at [552, 515] on h2 "Abandoned Cart" at bounding box center [479, 507] width 236 height 21
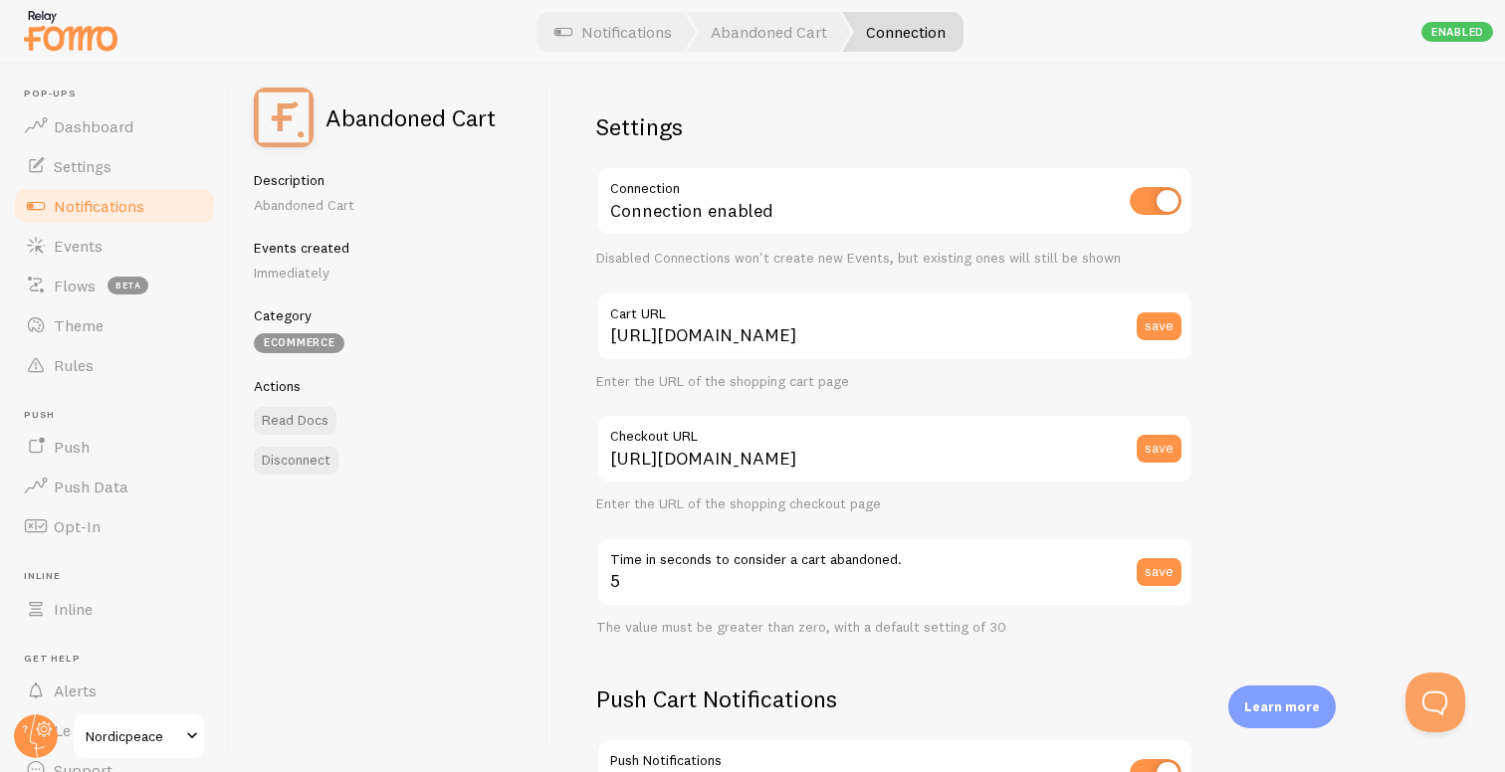
click at [150, 213] on link "Notifications" at bounding box center [114, 206] width 205 height 40
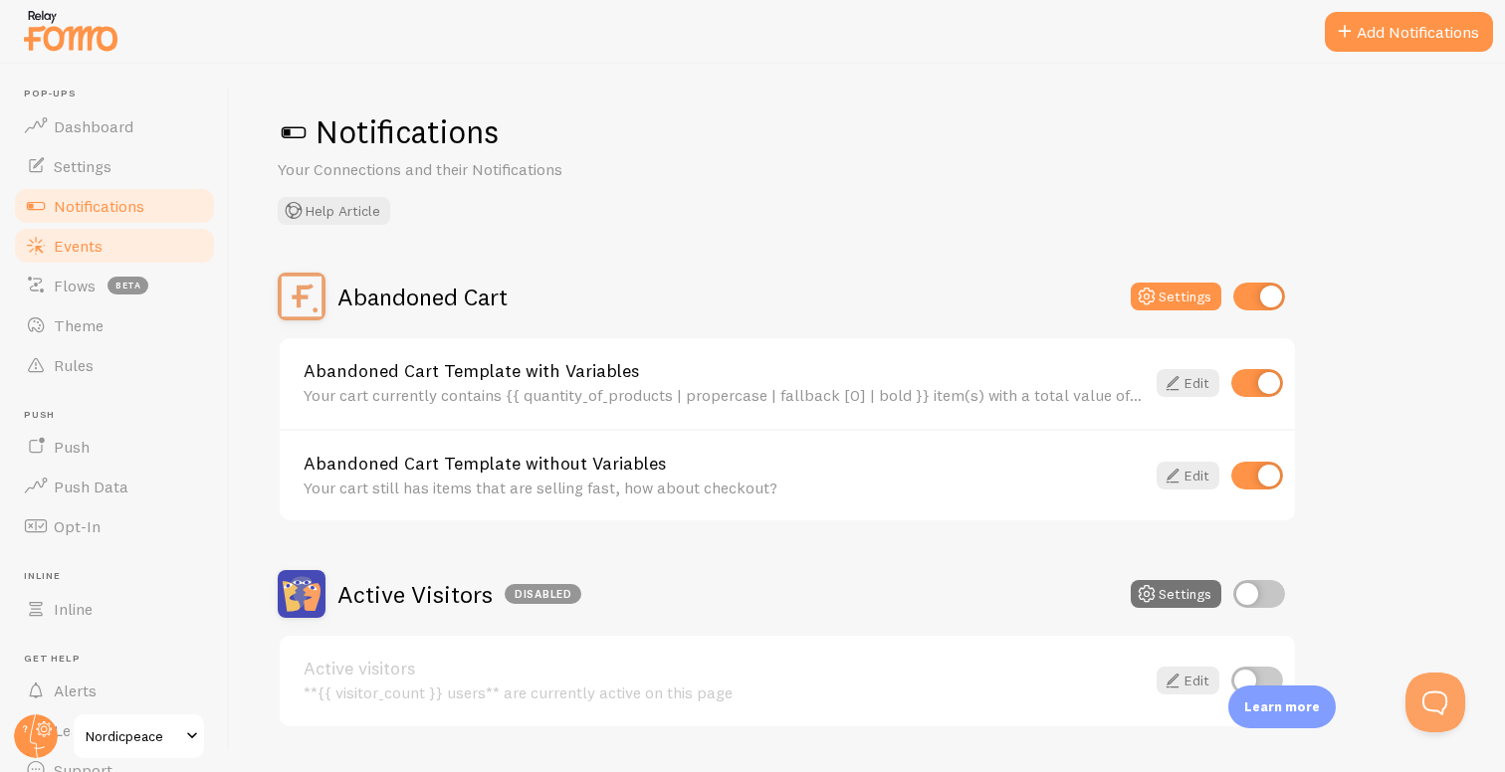
click at [107, 244] on link "Events" at bounding box center [114, 246] width 205 height 40
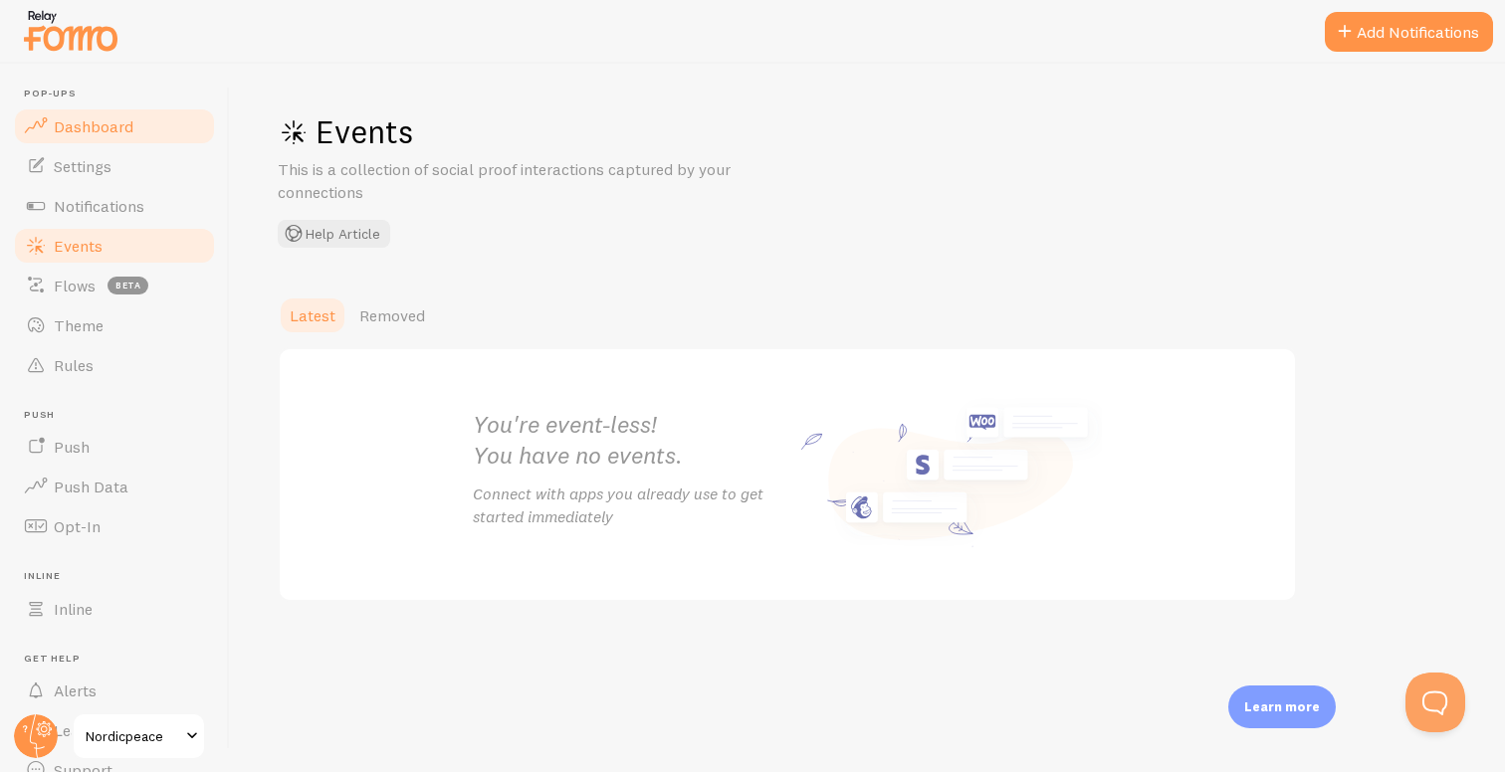
click at [114, 114] on link "Dashboard" at bounding box center [114, 126] width 205 height 40
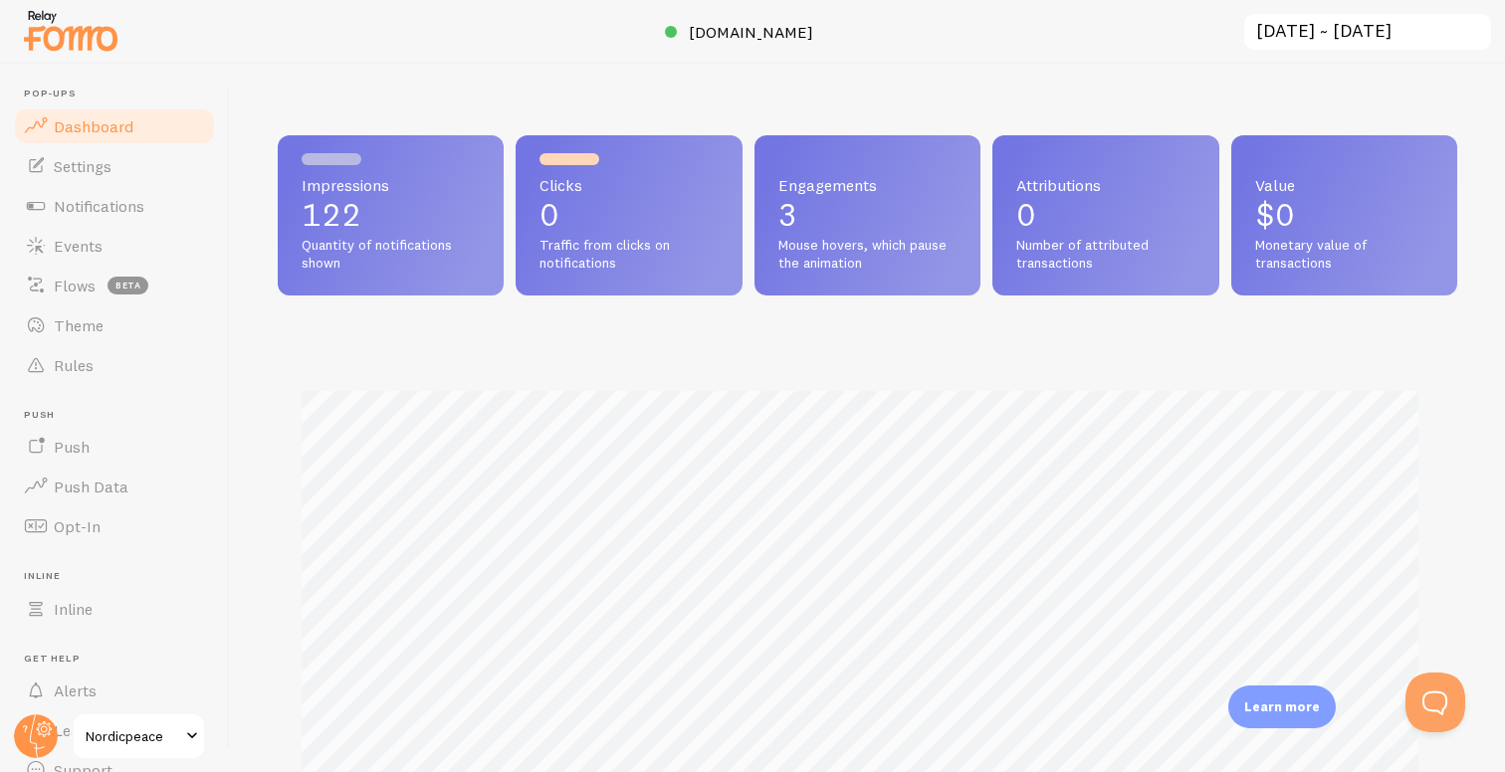
scroll to position [522, 1164]
click at [136, 119] on link "Dashboard" at bounding box center [114, 126] width 205 height 40
